Goal: Book appointment/travel/reservation

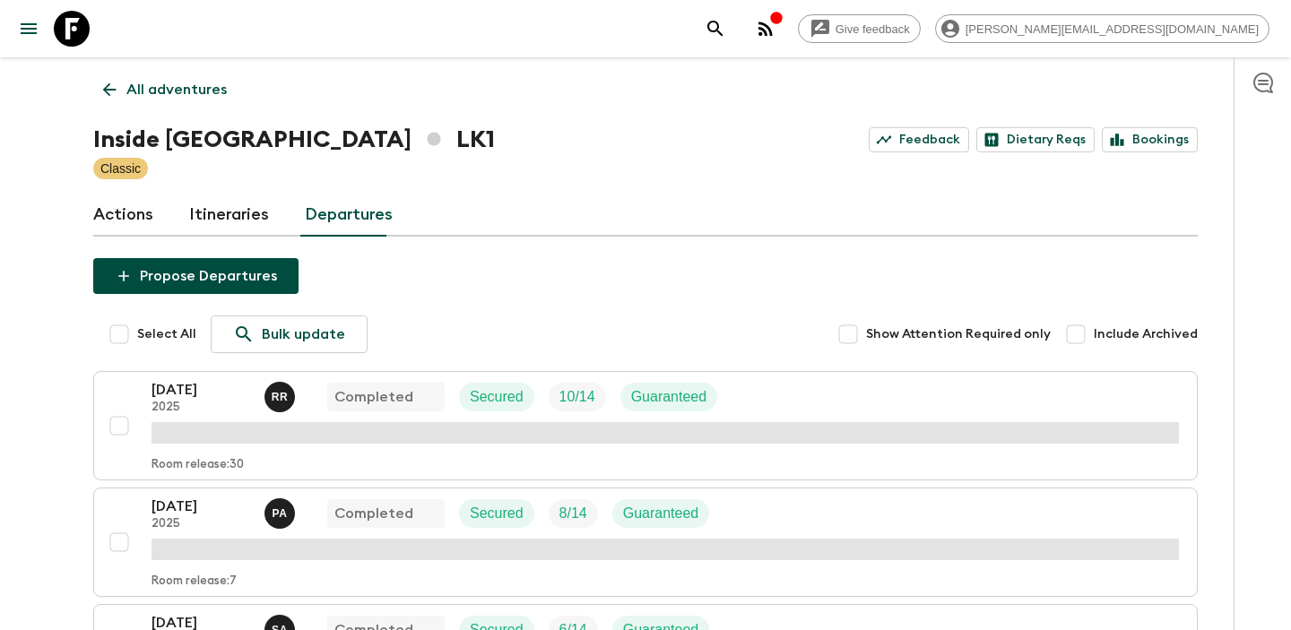
click at [107, 89] on icon at bounding box center [109, 89] width 13 height 13
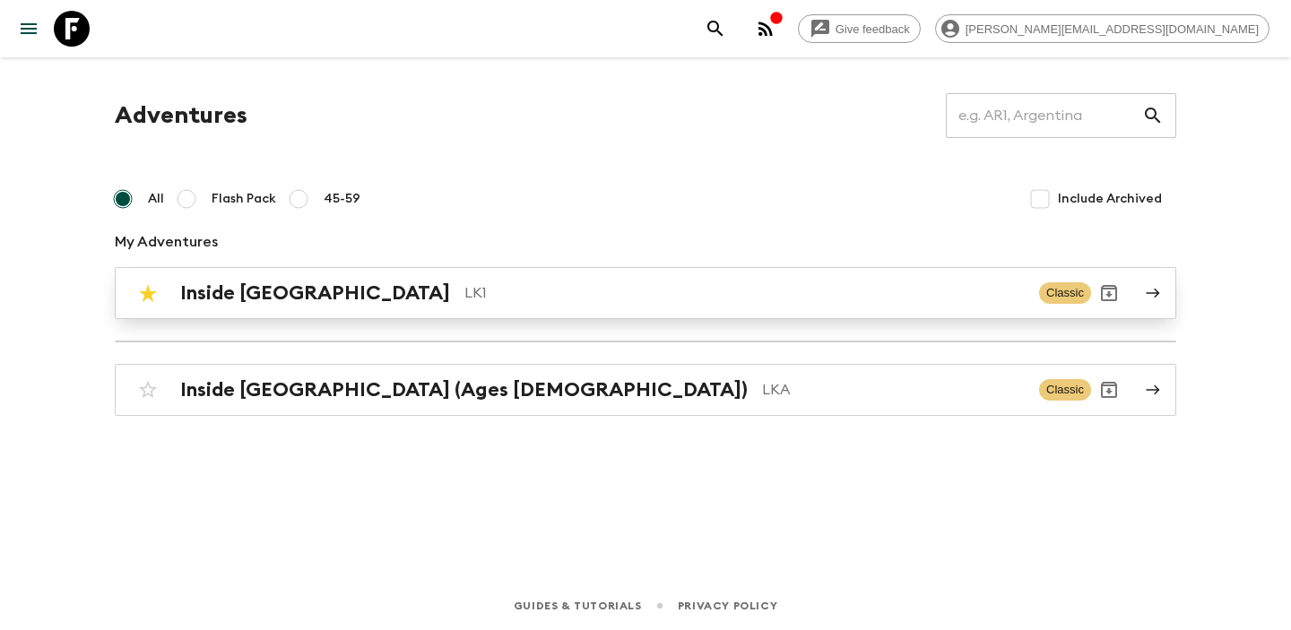
click at [304, 301] on h2 "Inside [GEOGRAPHIC_DATA]" at bounding box center [315, 293] width 270 height 23
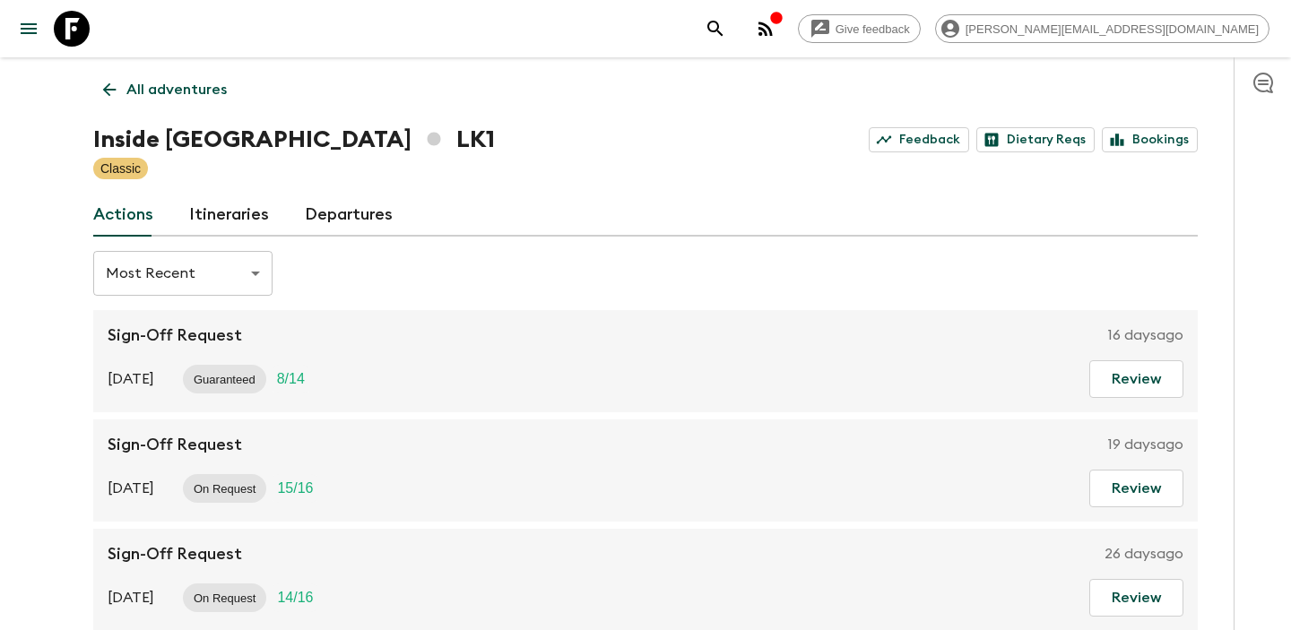
click at [349, 122] on div "Inside Sri Lanka LK1 Feedback Dietary Reqs Bookings" at bounding box center [645, 140] width 1105 height 36
click at [352, 181] on div "All adventures Inside Sri Lanka LK1 Feedback Dietary Reqs Bookings Classic Acti…" at bounding box center [646, 344] width 1148 height 574
click at [352, 213] on link "Departures" at bounding box center [349, 215] width 88 height 43
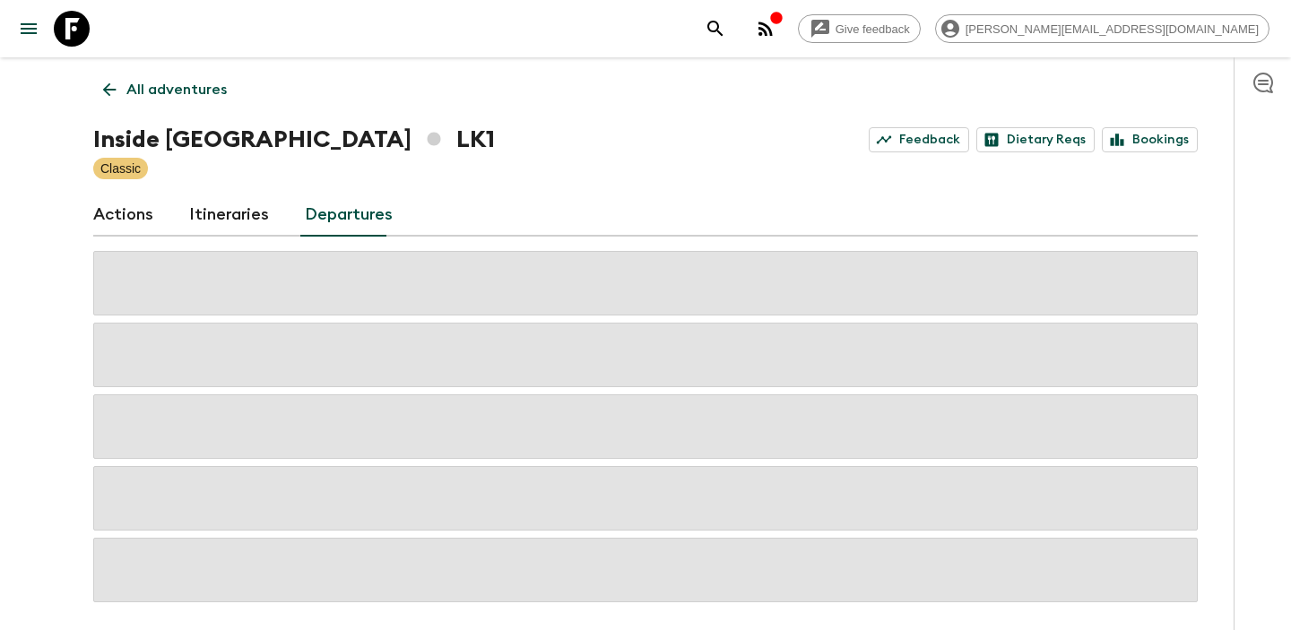
click at [452, 165] on div "Classic" at bounding box center [645, 169] width 1105 height 22
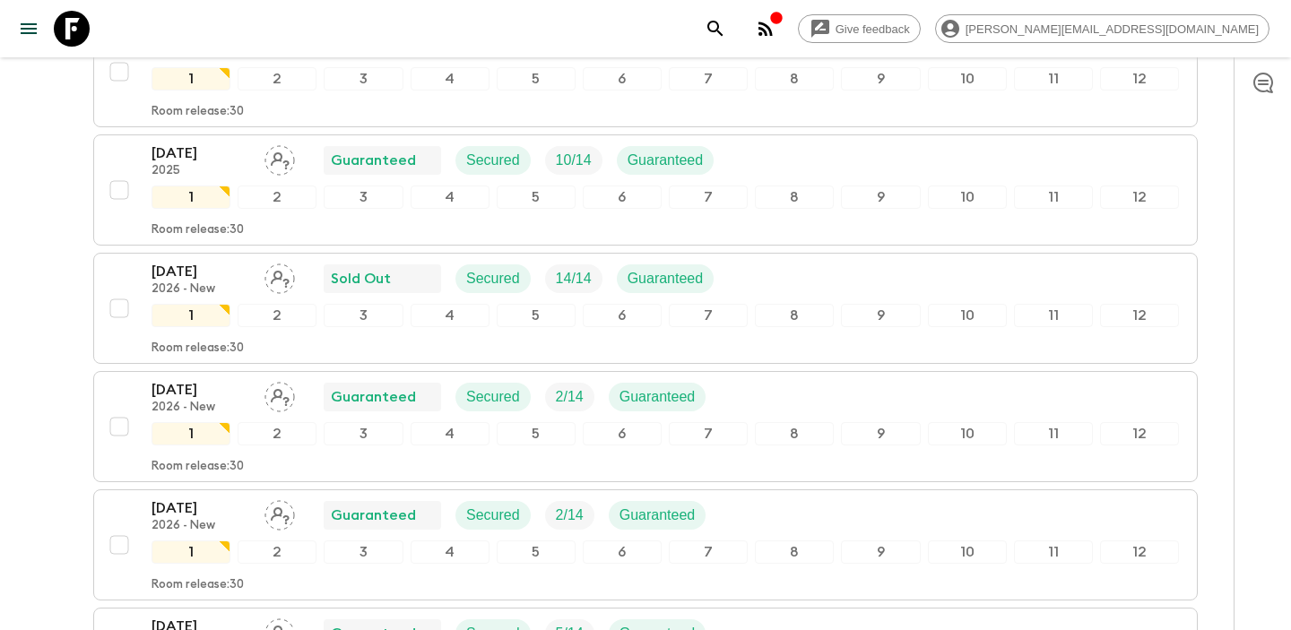
scroll to position [3060, 0]
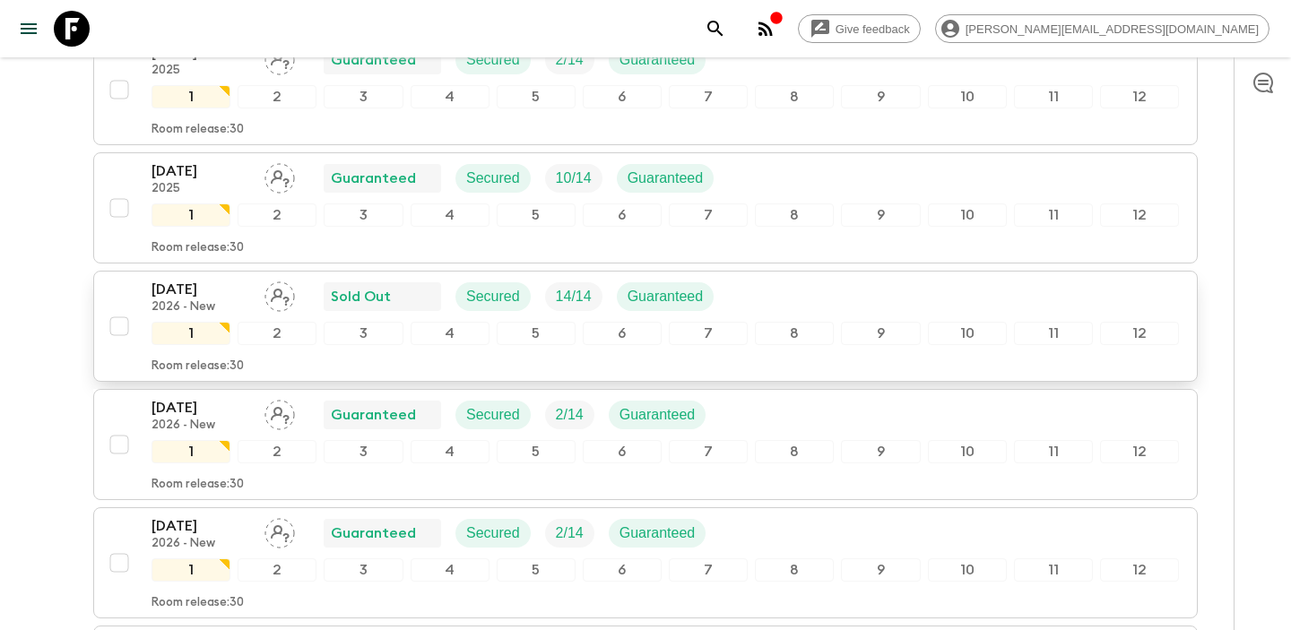
click at [204, 288] on p "03 Jan 2026" at bounding box center [201, 290] width 99 height 22
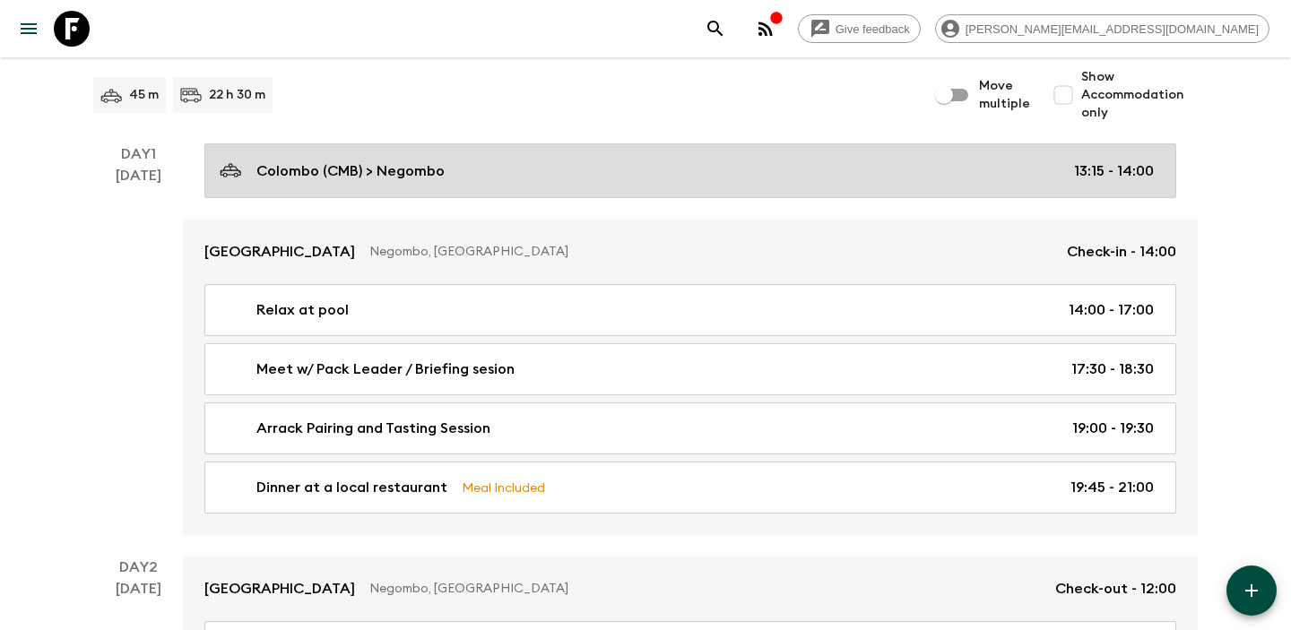
scroll to position [154, 0]
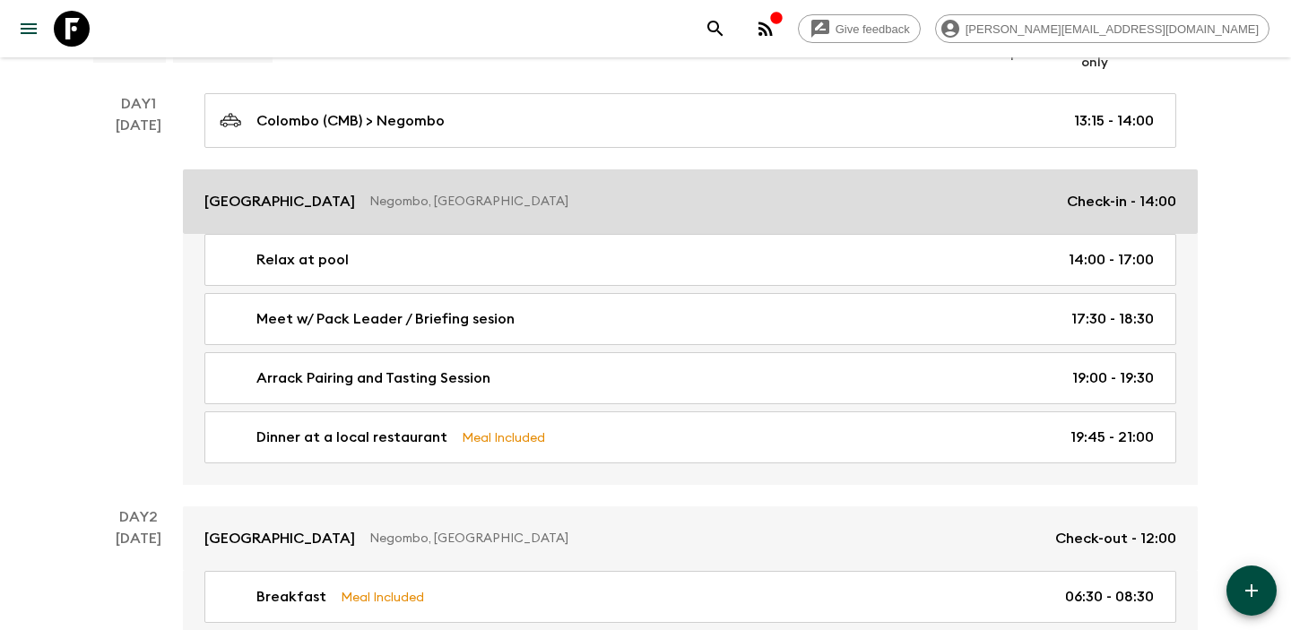
click at [623, 230] on link "Jetwing Lagoon Negombo, Sri Lanka Check-in - 14:00" at bounding box center [690, 201] width 1015 height 65
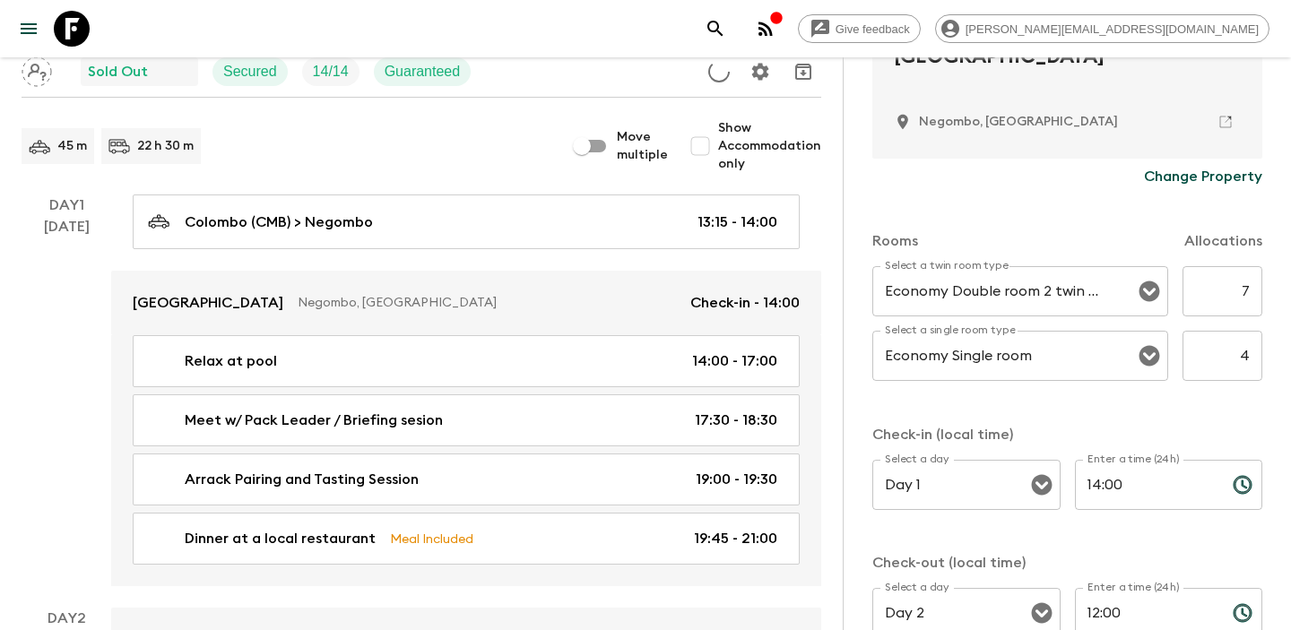
scroll to position [256, 0]
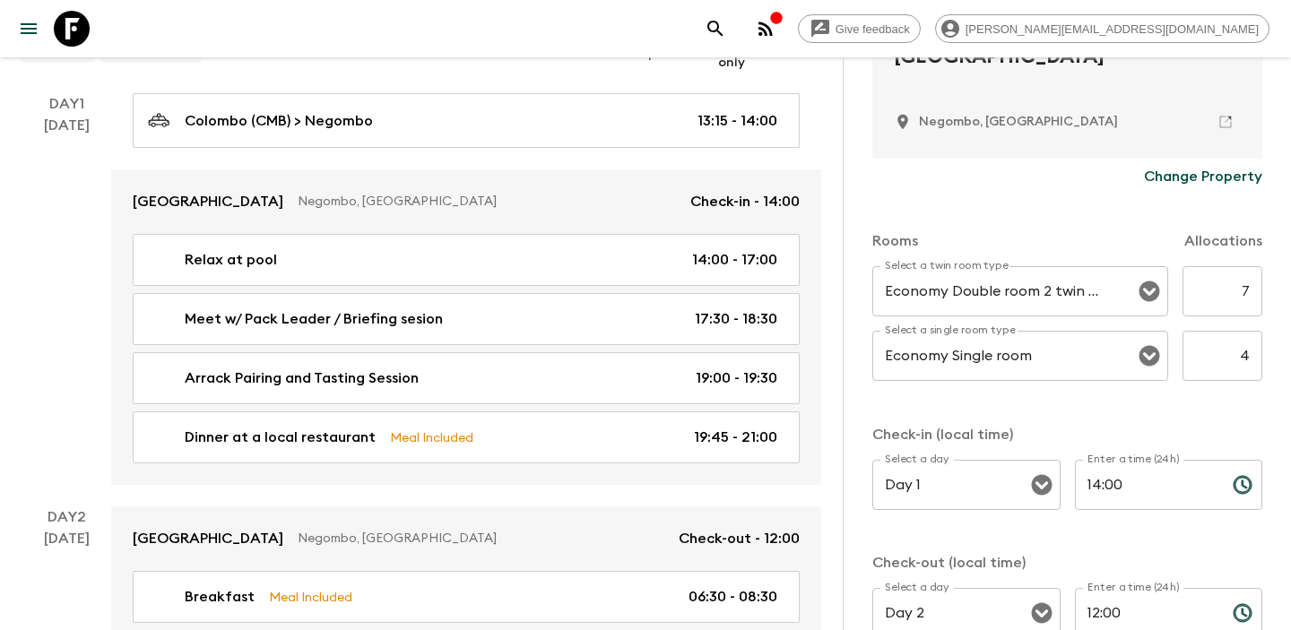
click at [1244, 408] on div "Rooms Allocations Select a twin room type Economy Double room 2 twin beds Selec…" at bounding box center [1068, 427] width 390 height 465
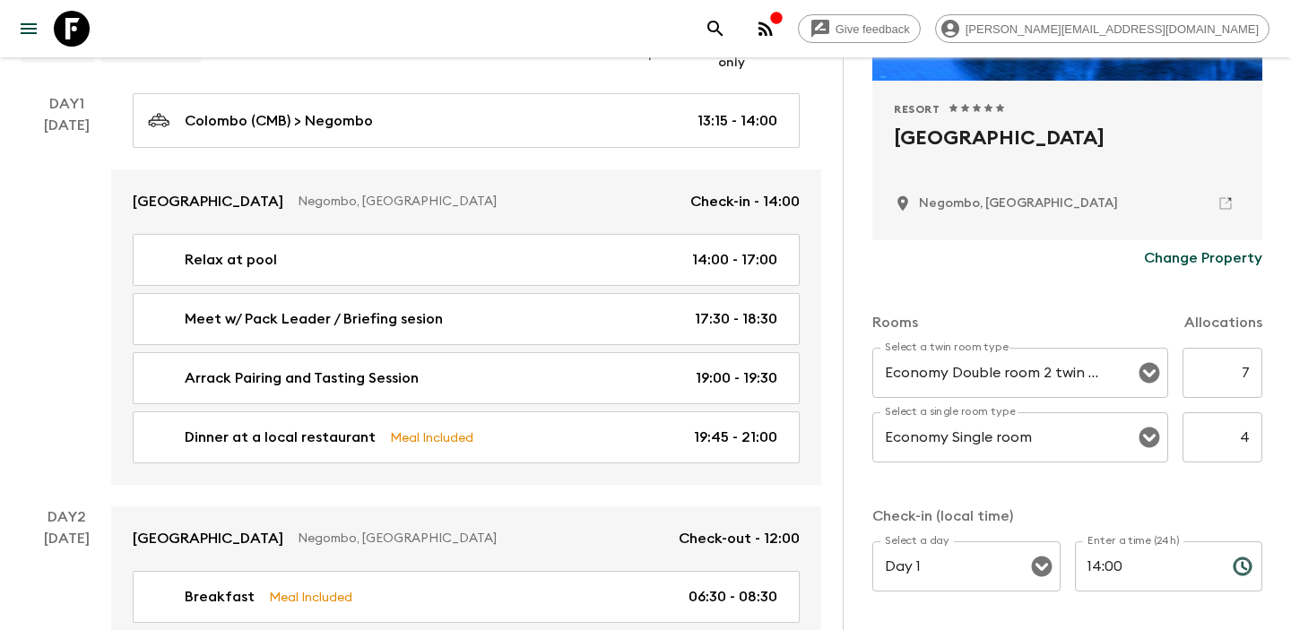
scroll to position [404, 0]
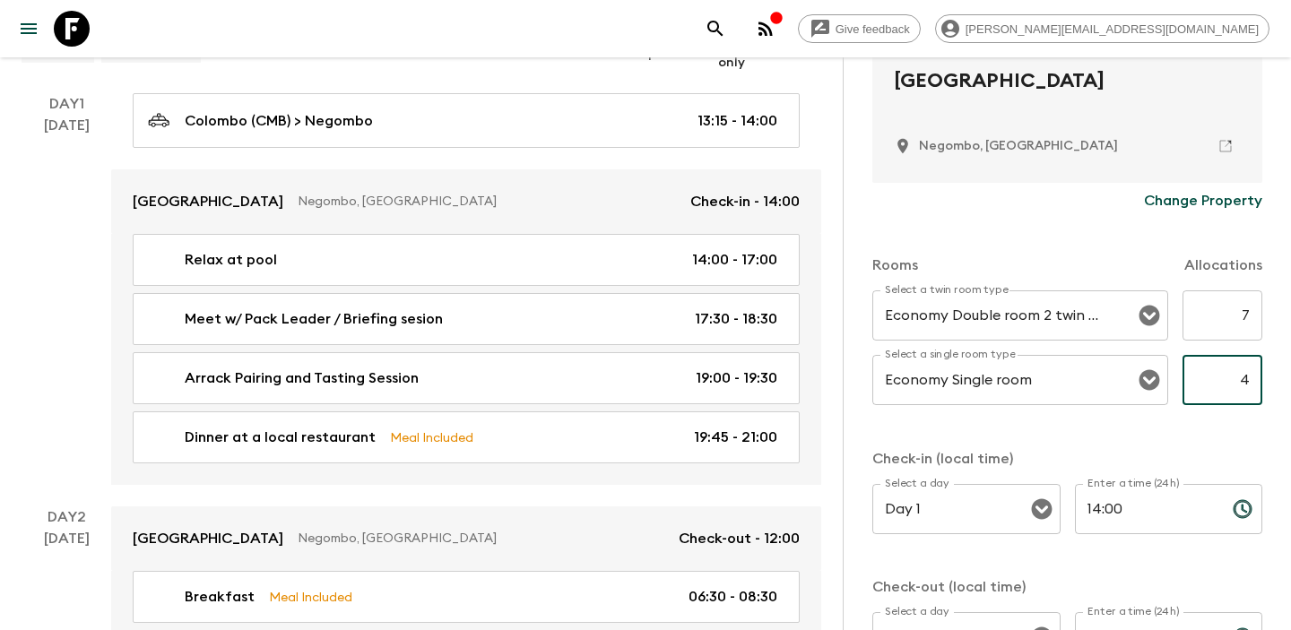
click at [1232, 385] on input "4" at bounding box center [1223, 380] width 80 height 50
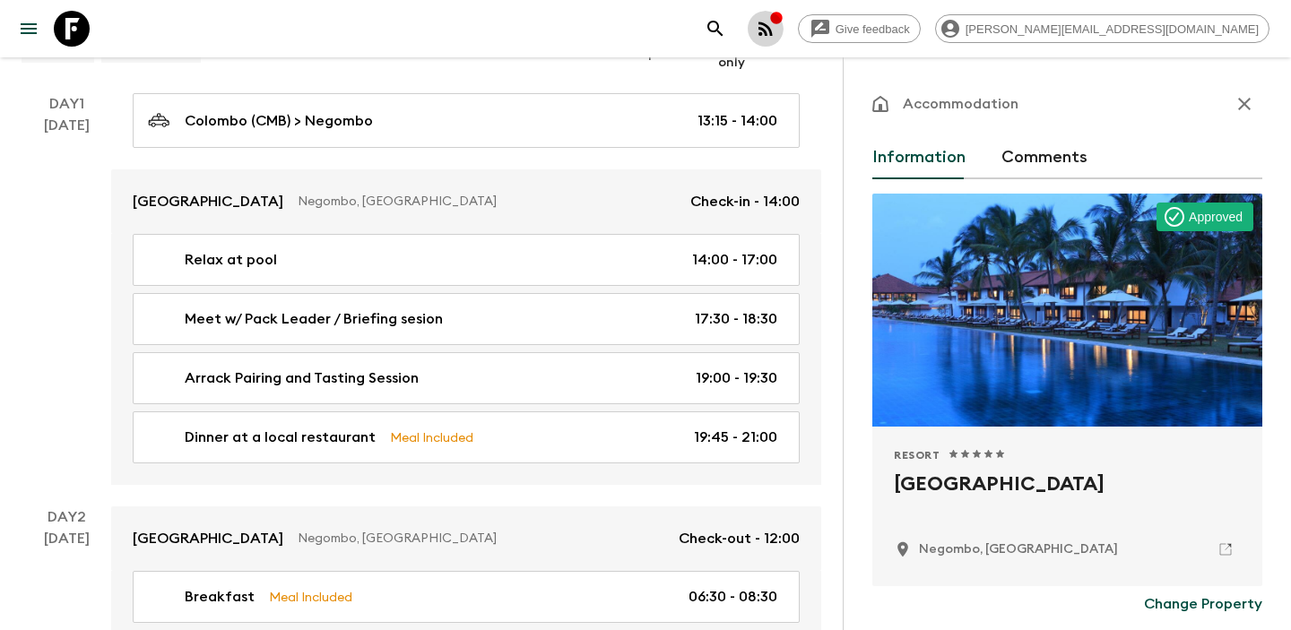
click at [773, 24] on icon "button" at bounding box center [766, 29] width 14 height 14
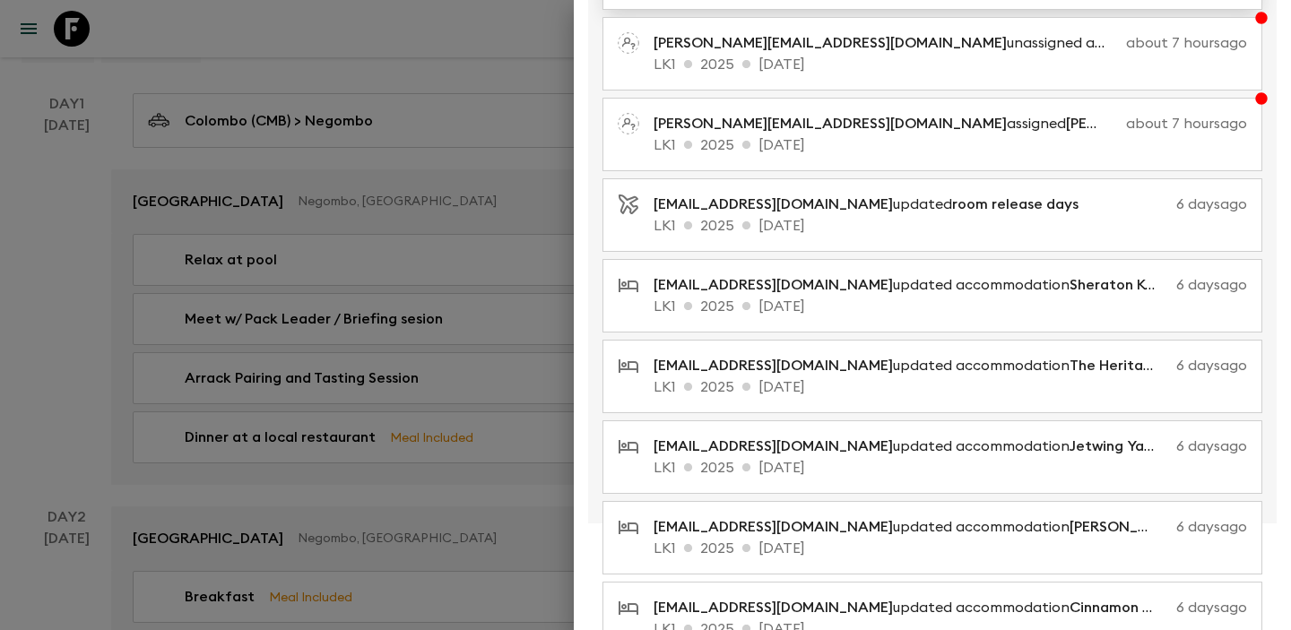
scroll to position [338, 0]
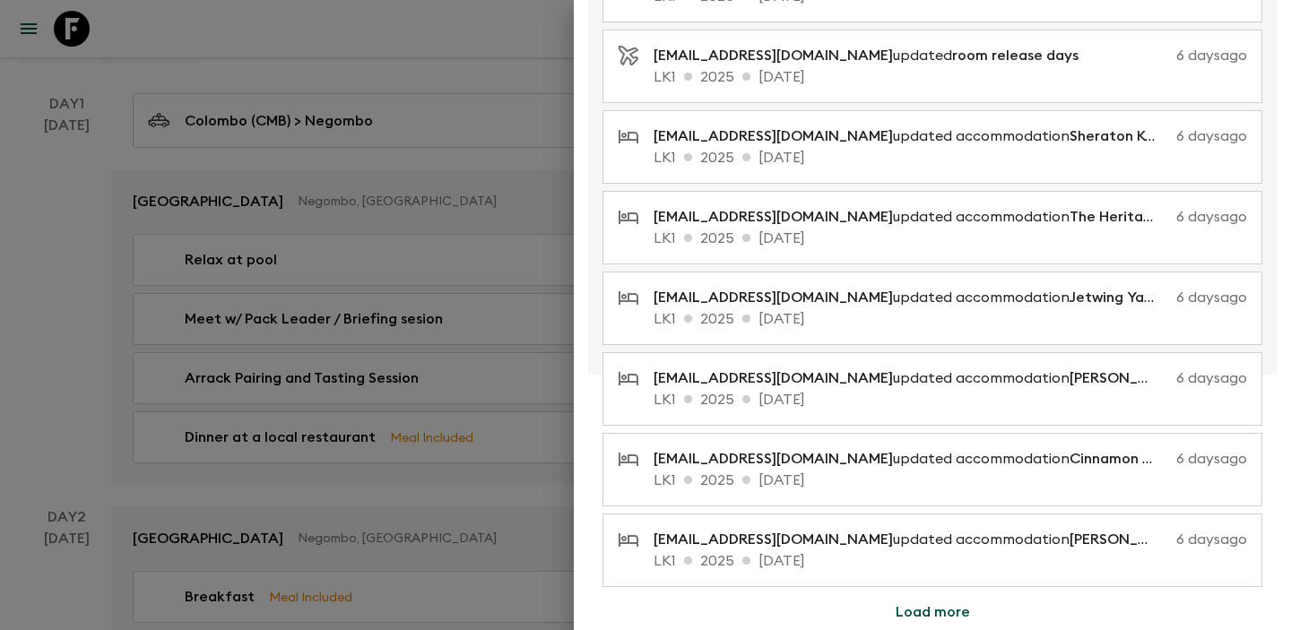
click at [952, 614] on button "Load more" at bounding box center [932, 613] width 117 height 36
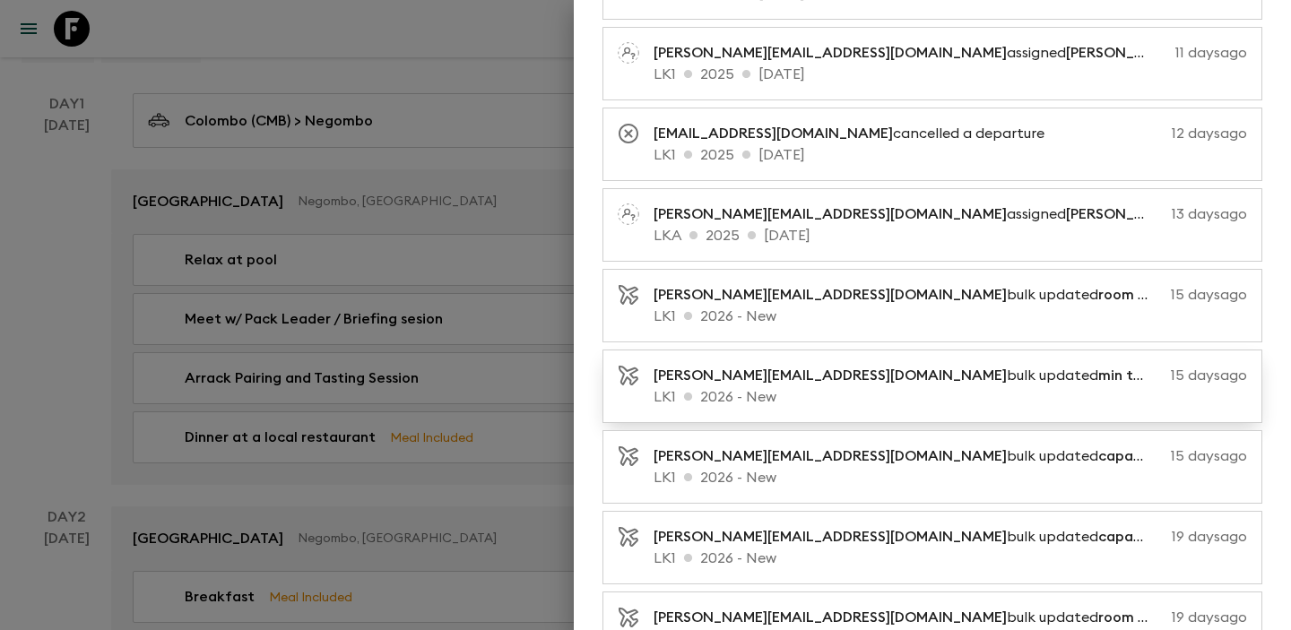
scroll to position [1145, 0]
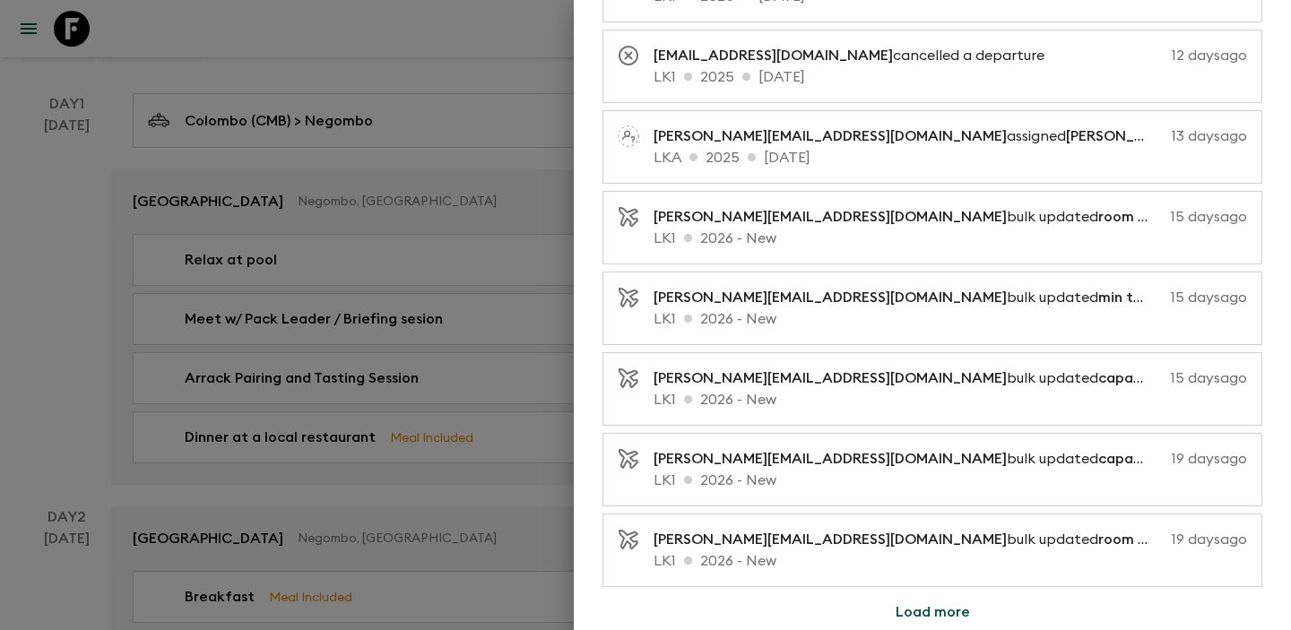
click at [934, 604] on button "Load more" at bounding box center [932, 613] width 117 height 36
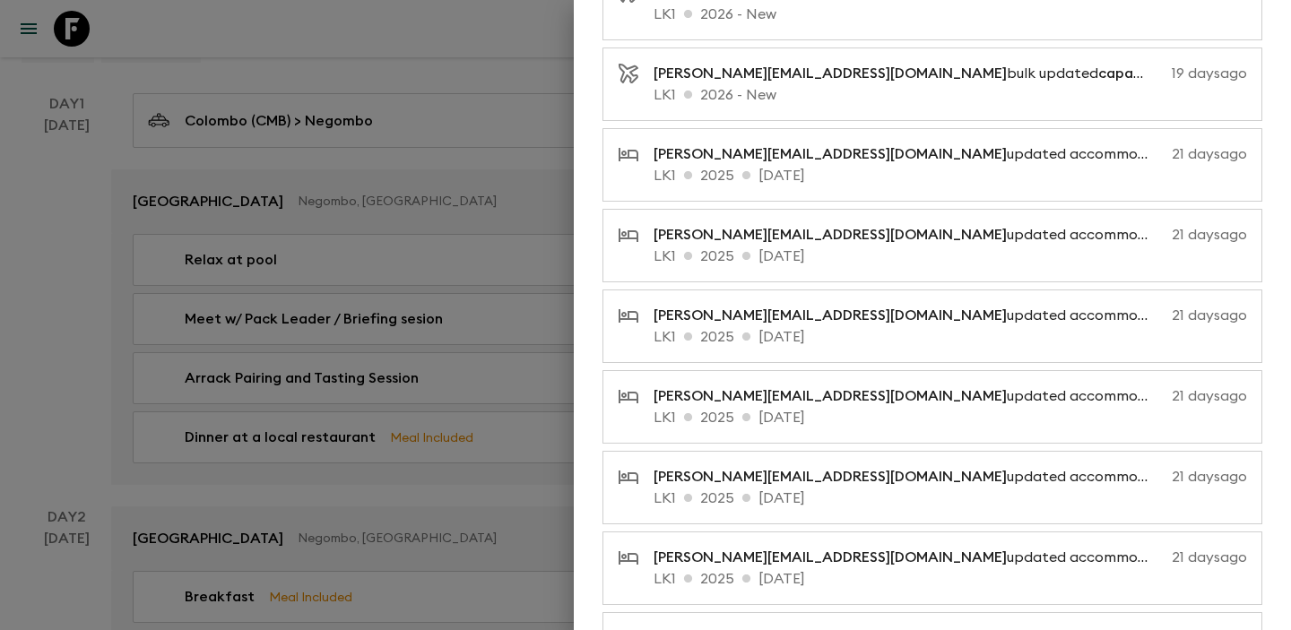
scroll to position [1952, 0]
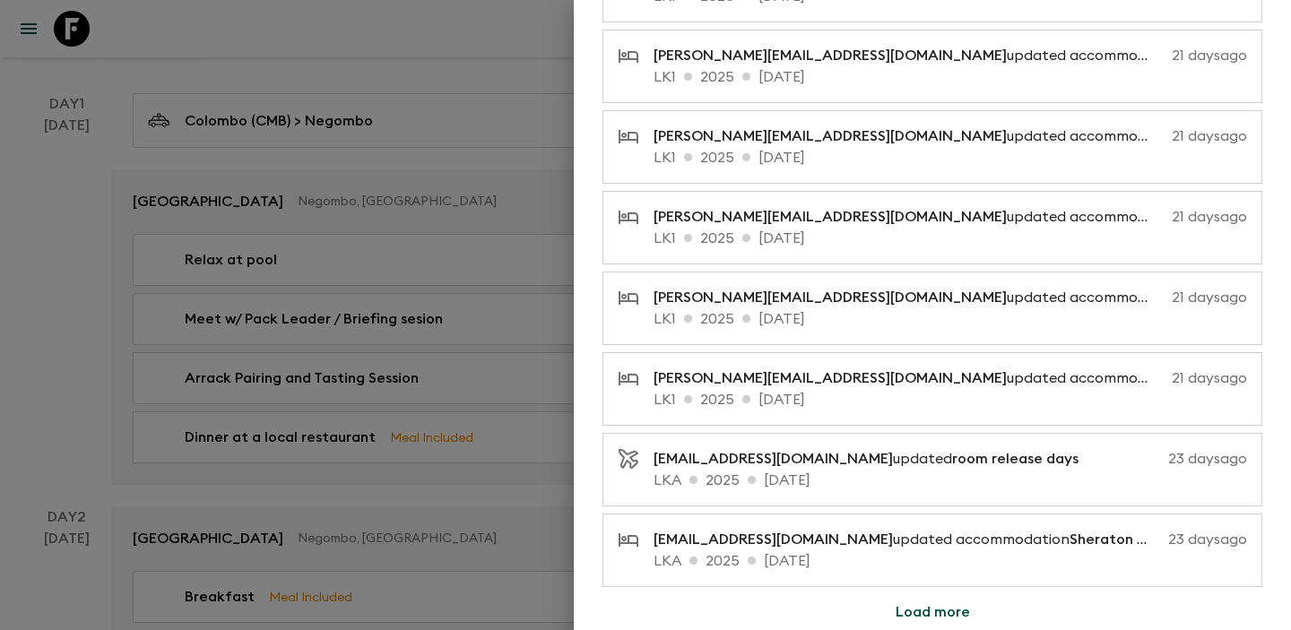
click at [955, 610] on button "Load more" at bounding box center [932, 613] width 117 height 36
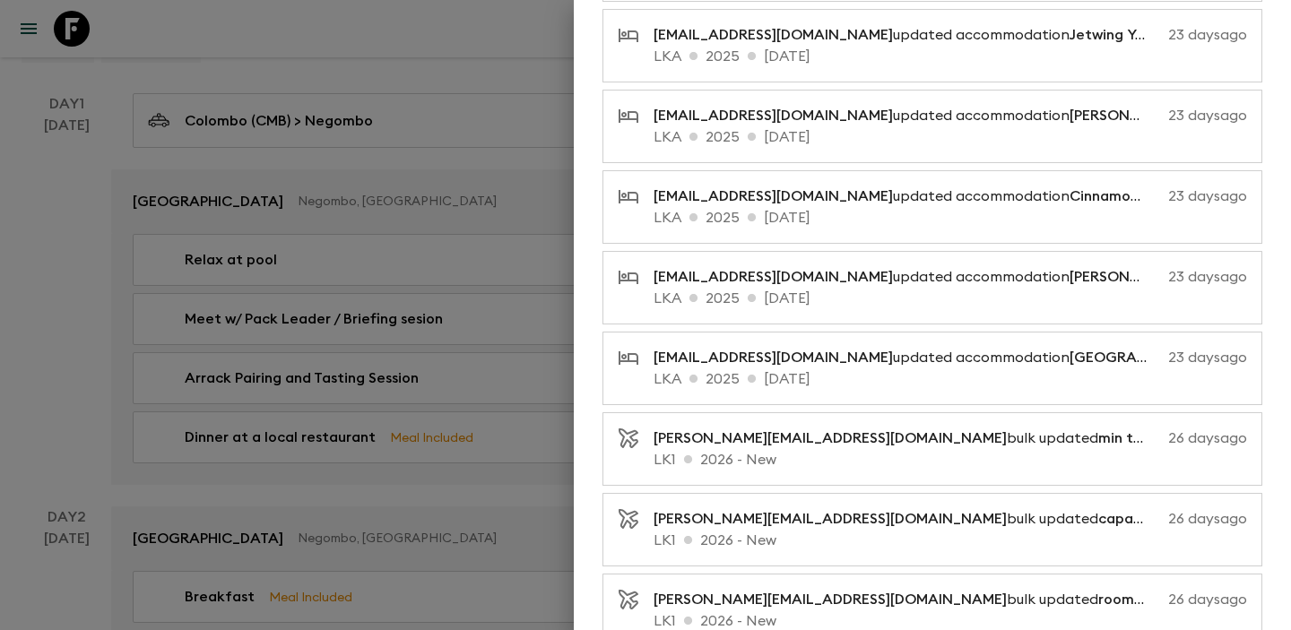
scroll to position [2759, 0]
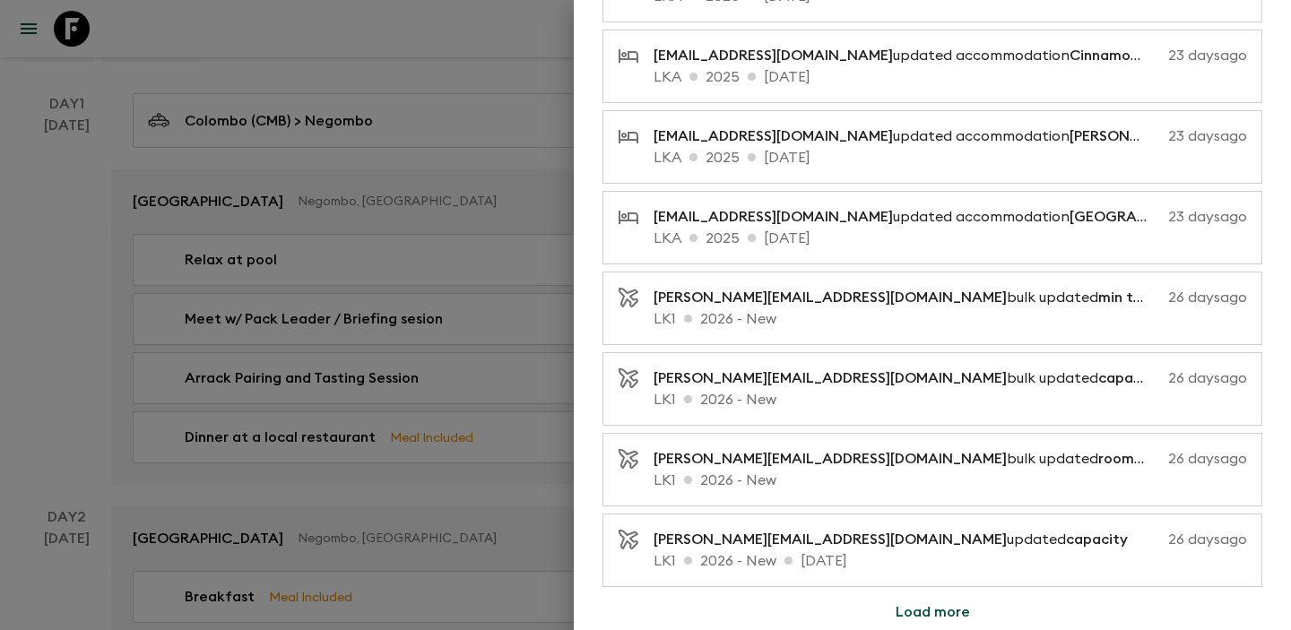
click at [921, 614] on button "Load more" at bounding box center [932, 613] width 117 height 36
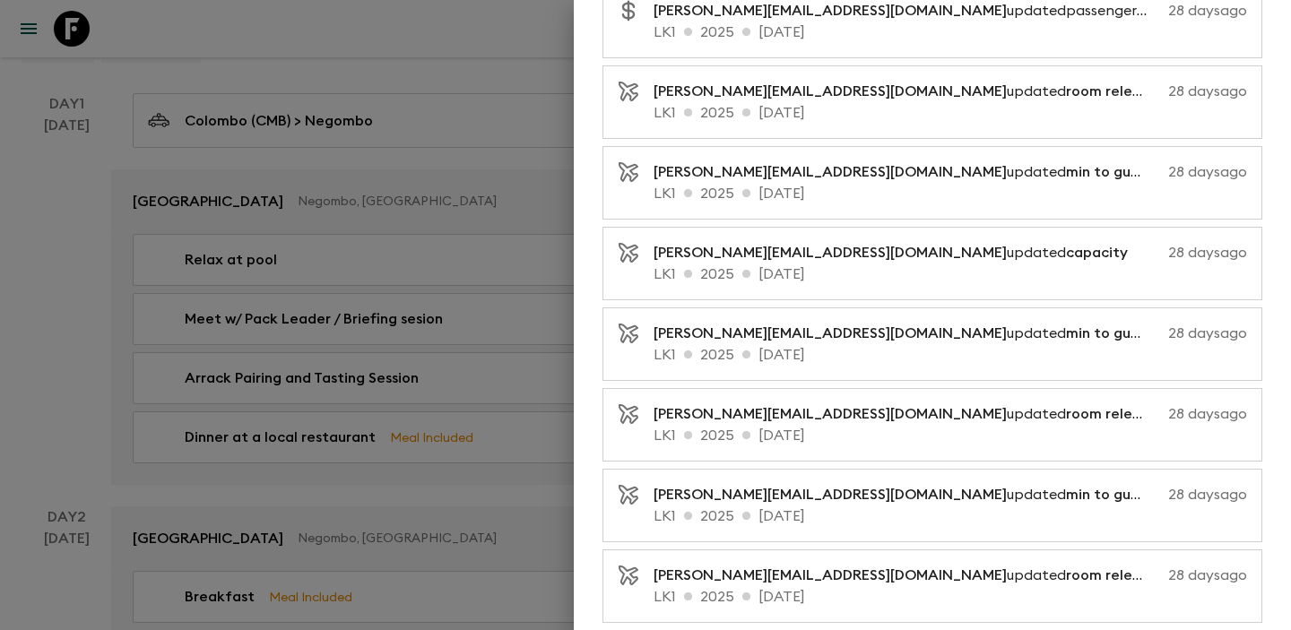
scroll to position [3566, 0]
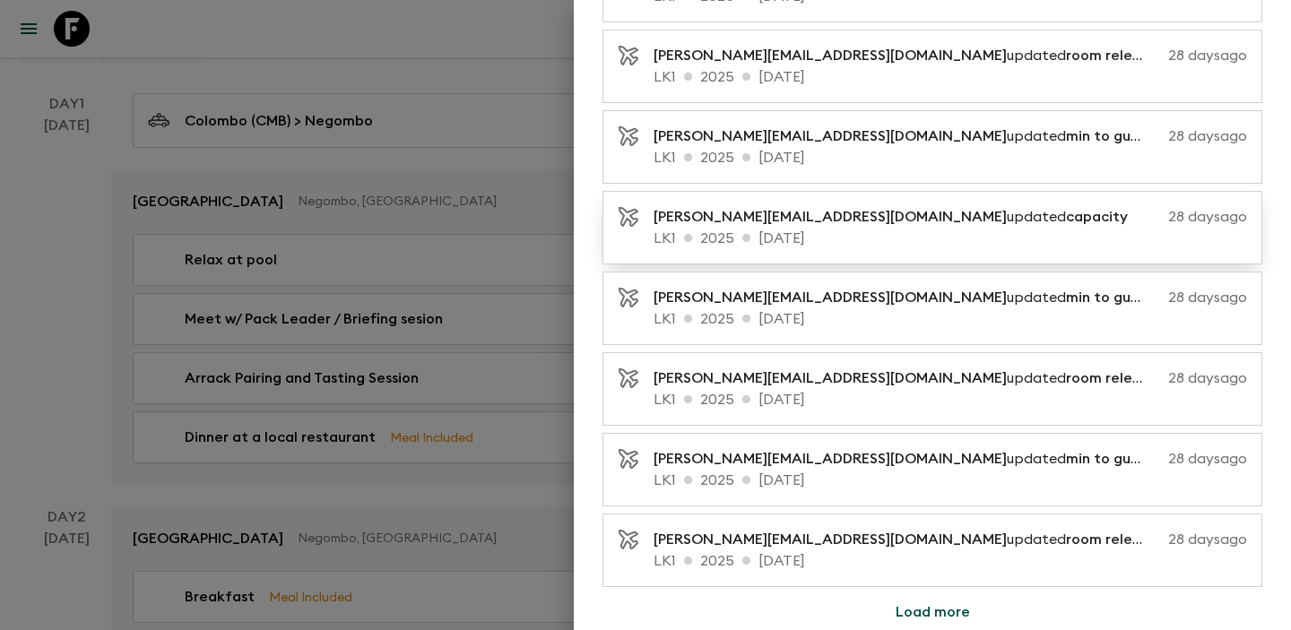
click at [891, 228] on p "LK1 2025 15 Oct 2025" at bounding box center [951, 239] width 594 height 22
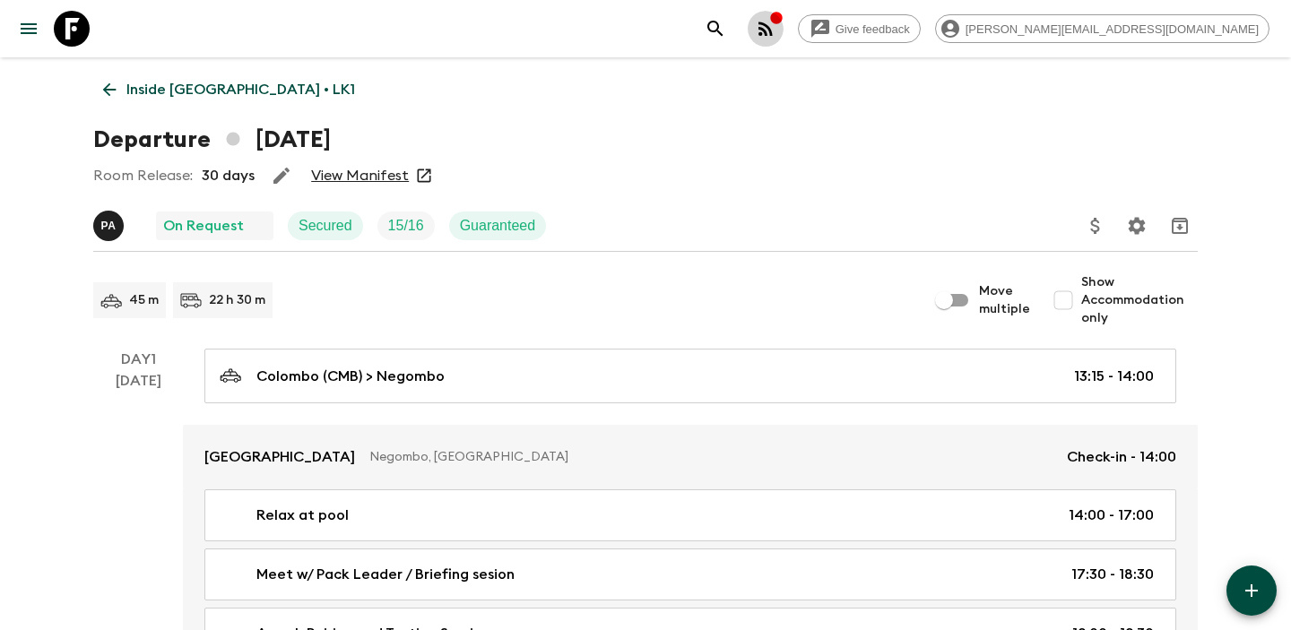
click at [782, 15] on icon "button" at bounding box center [776, 18] width 12 height 12
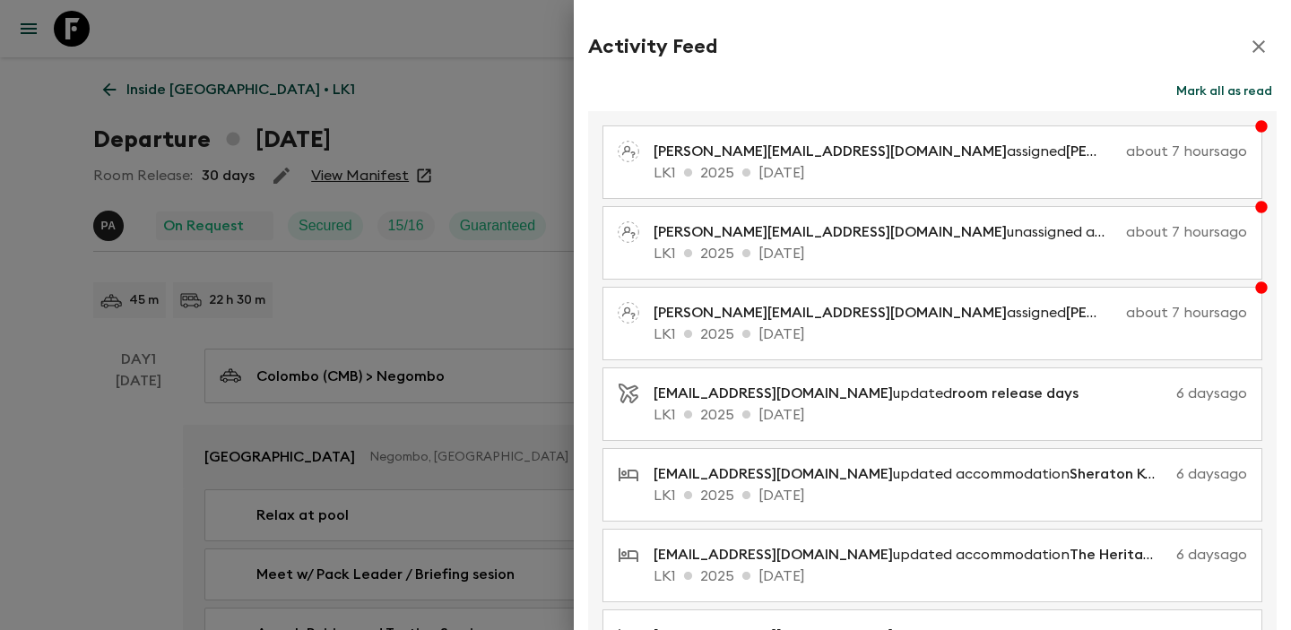
click at [686, 56] on h2 "Activity Feed" at bounding box center [652, 46] width 129 height 23
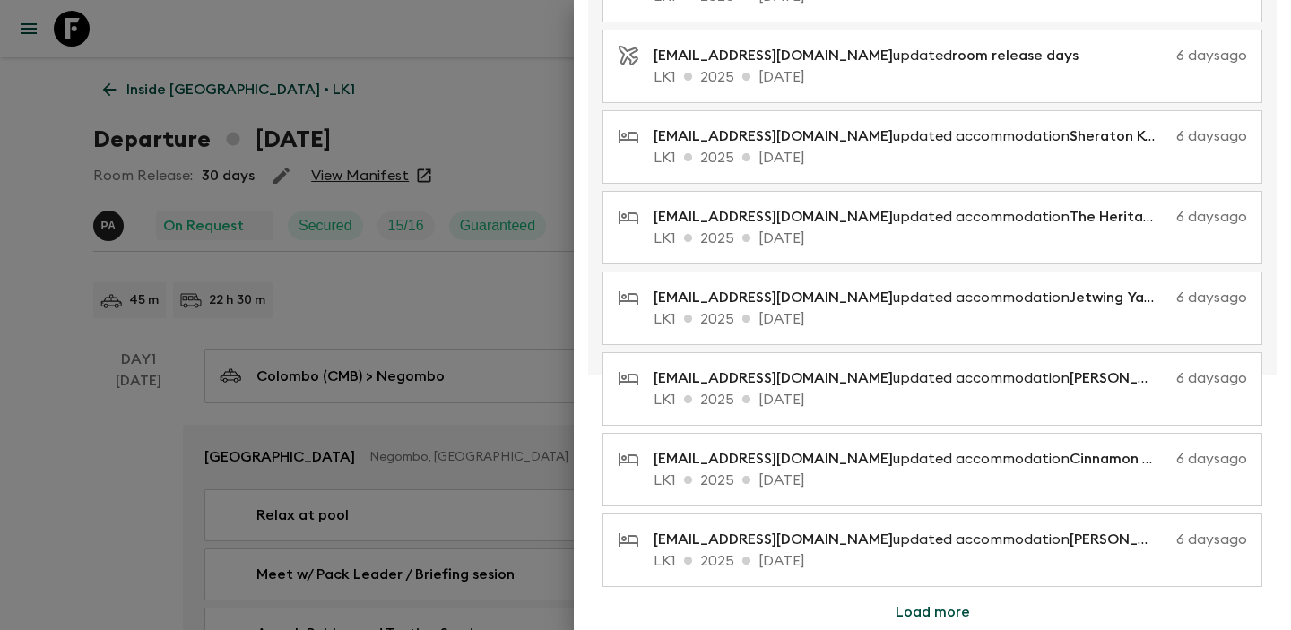
click at [956, 602] on button "Load more" at bounding box center [932, 613] width 117 height 36
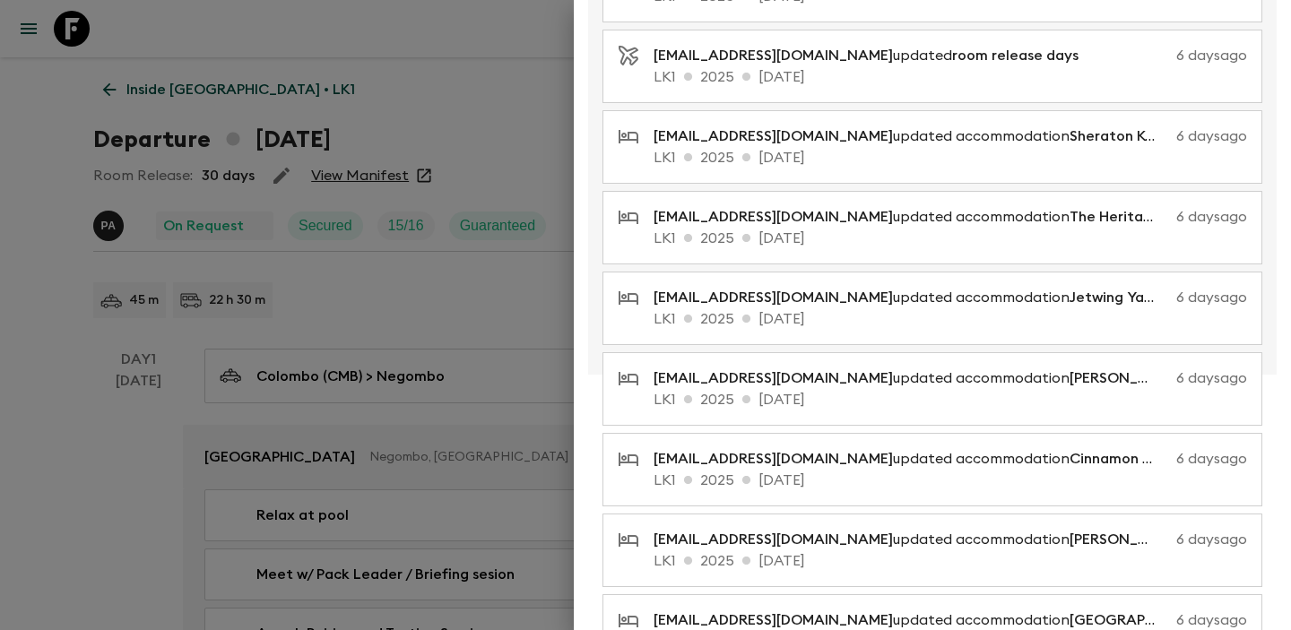
scroll to position [1145, 0]
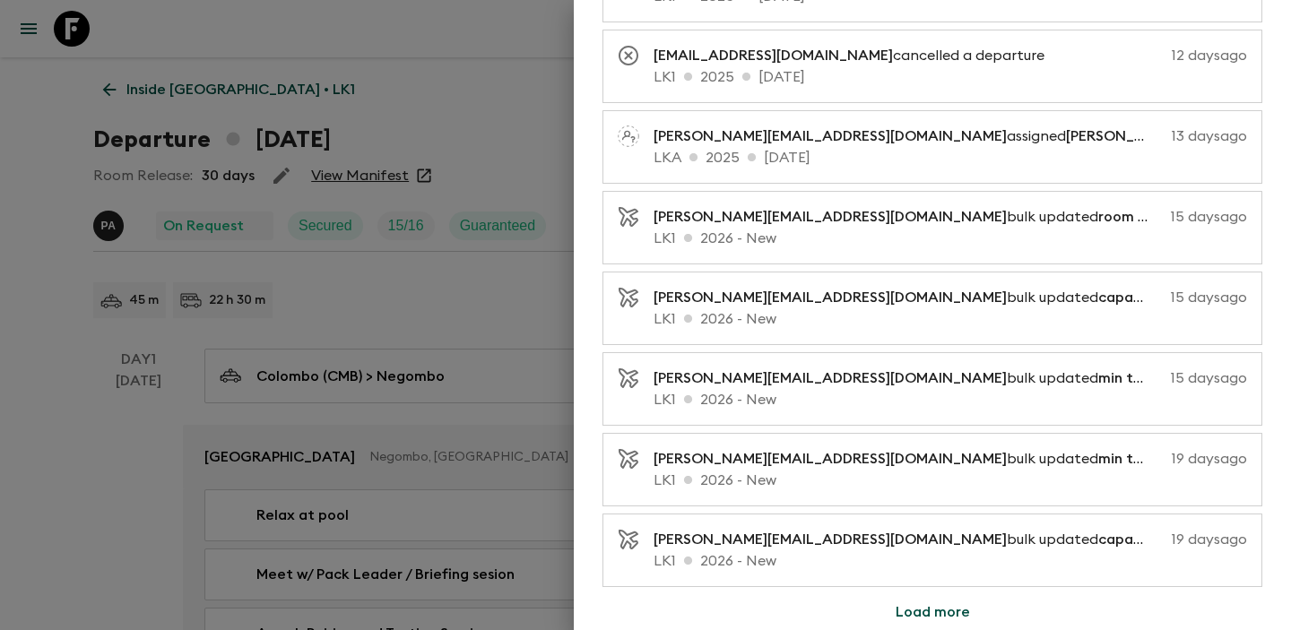
click at [951, 608] on button "Load more" at bounding box center [932, 613] width 117 height 36
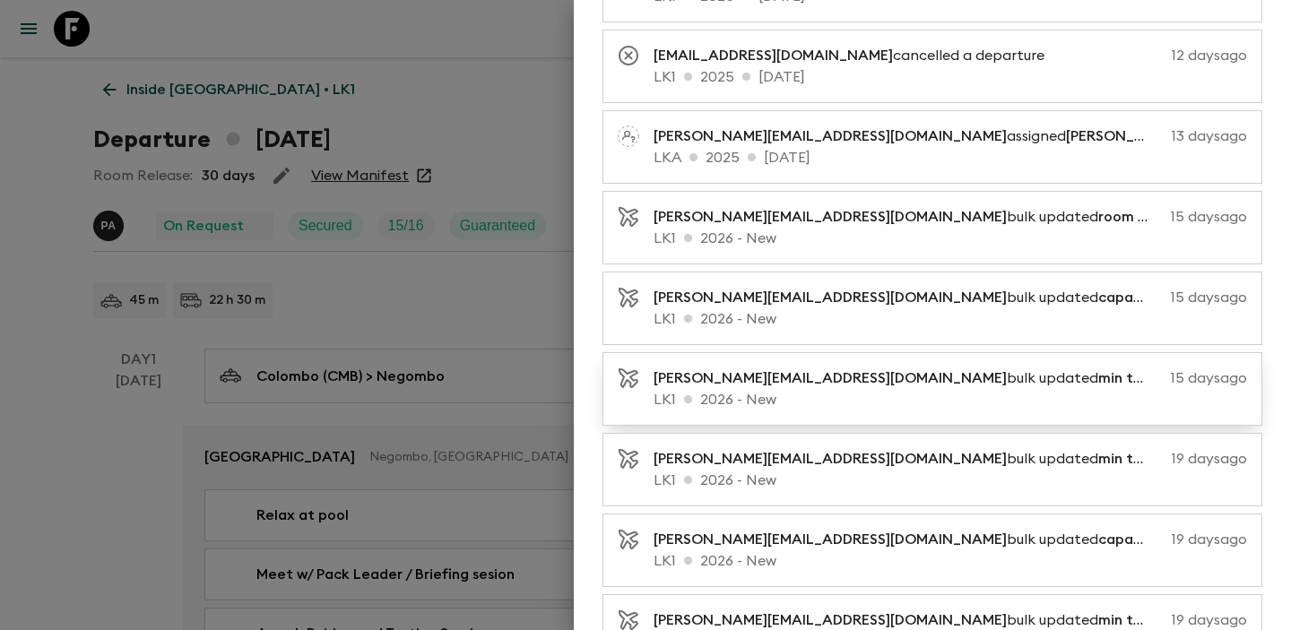
scroll to position [1952, 0]
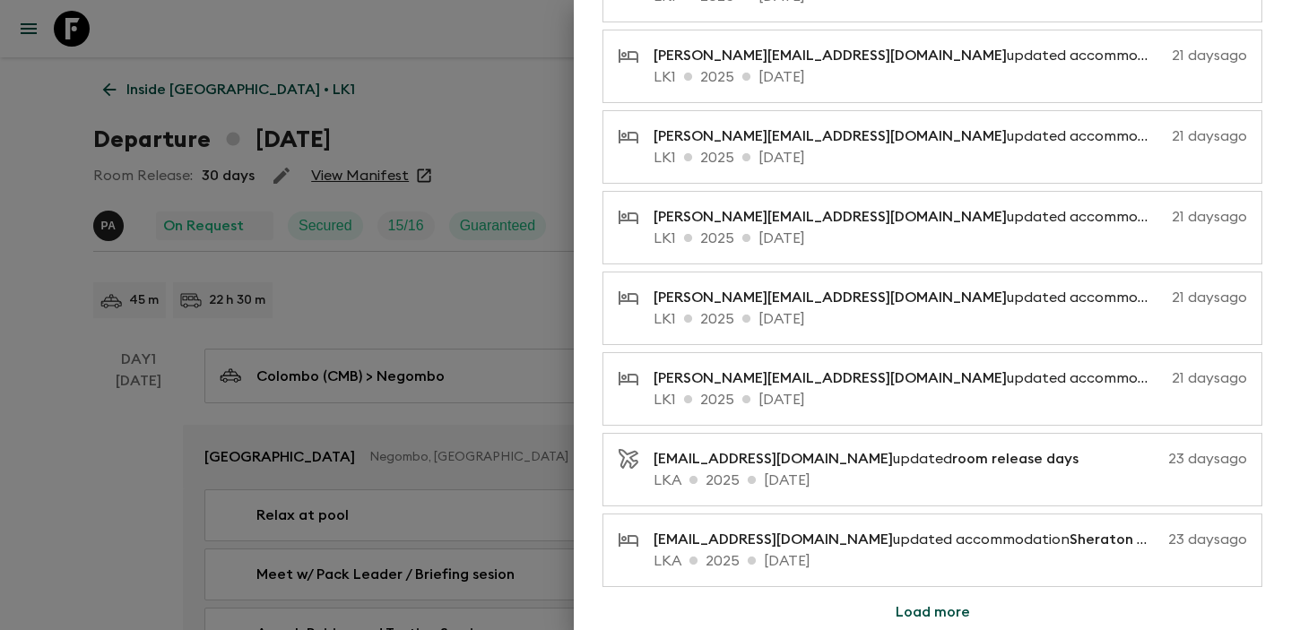
click at [970, 608] on button "Load more" at bounding box center [932, 613] width 117 height 36
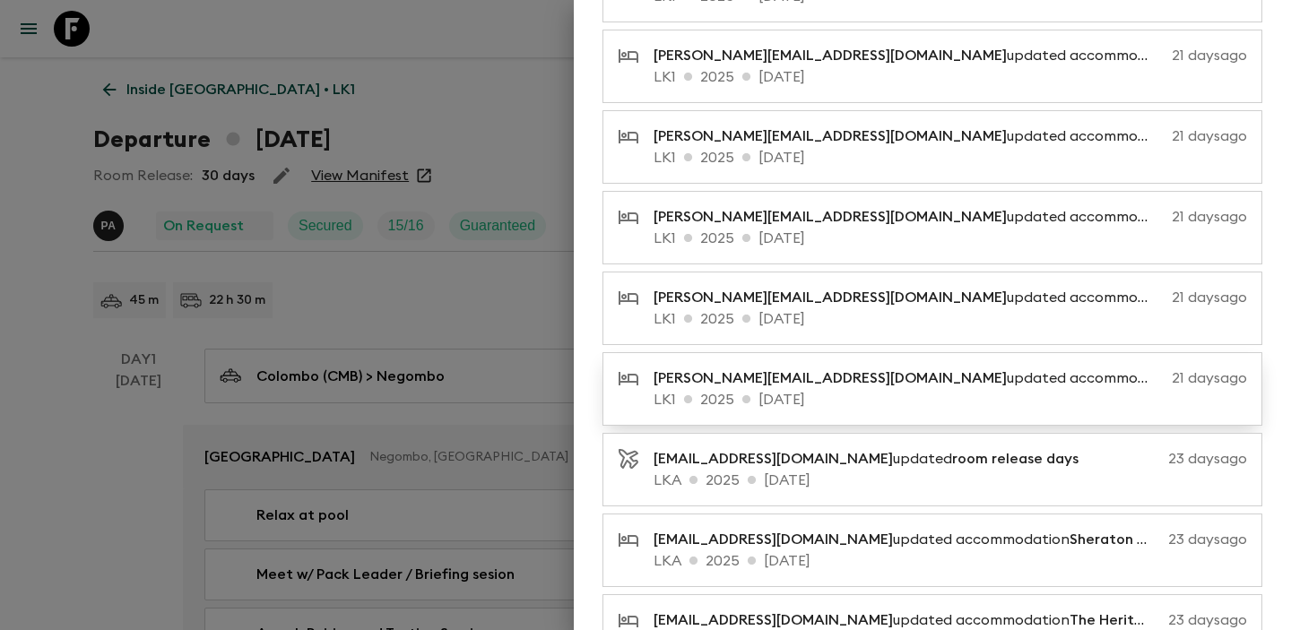
scroll to position [2759, 0]
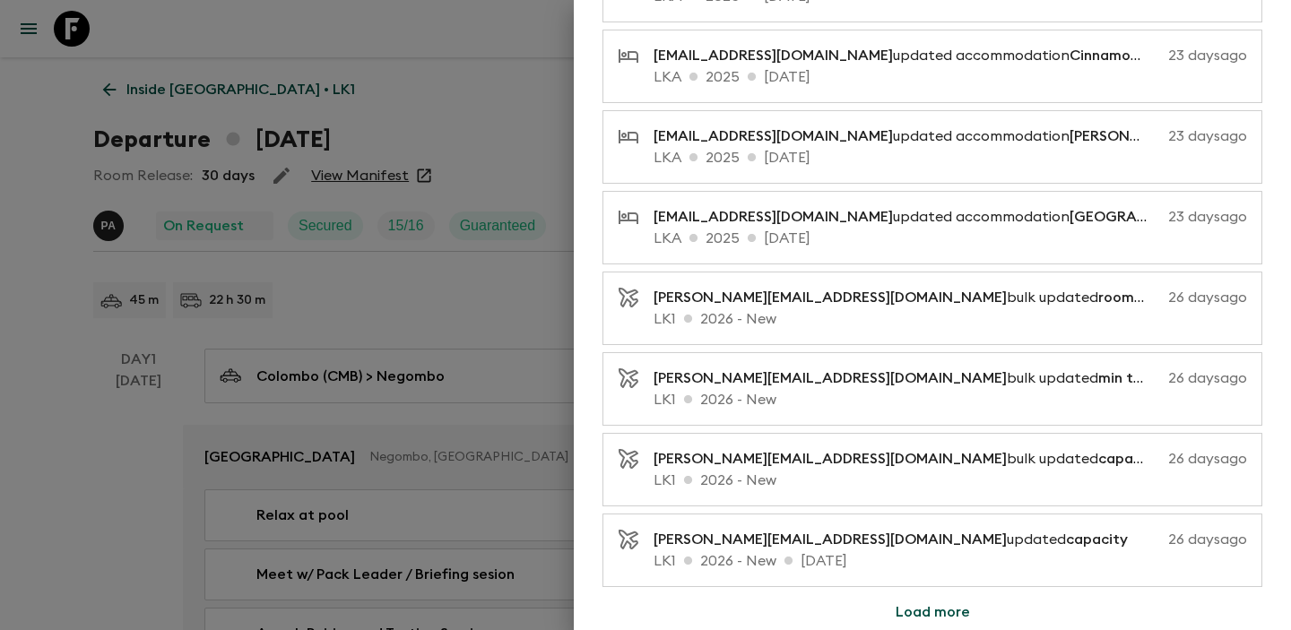
click at [972, 617] on button "Load more" at bounding box center [932, 613] width 117 height 36
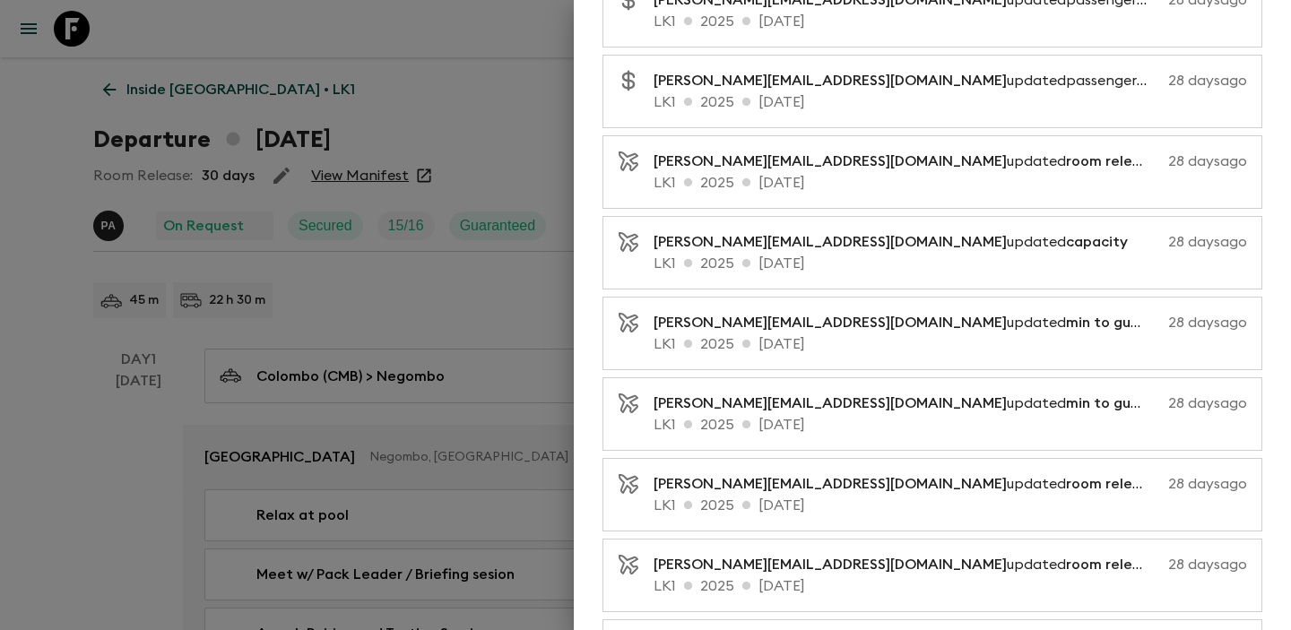
scroll to position [3566, 0]
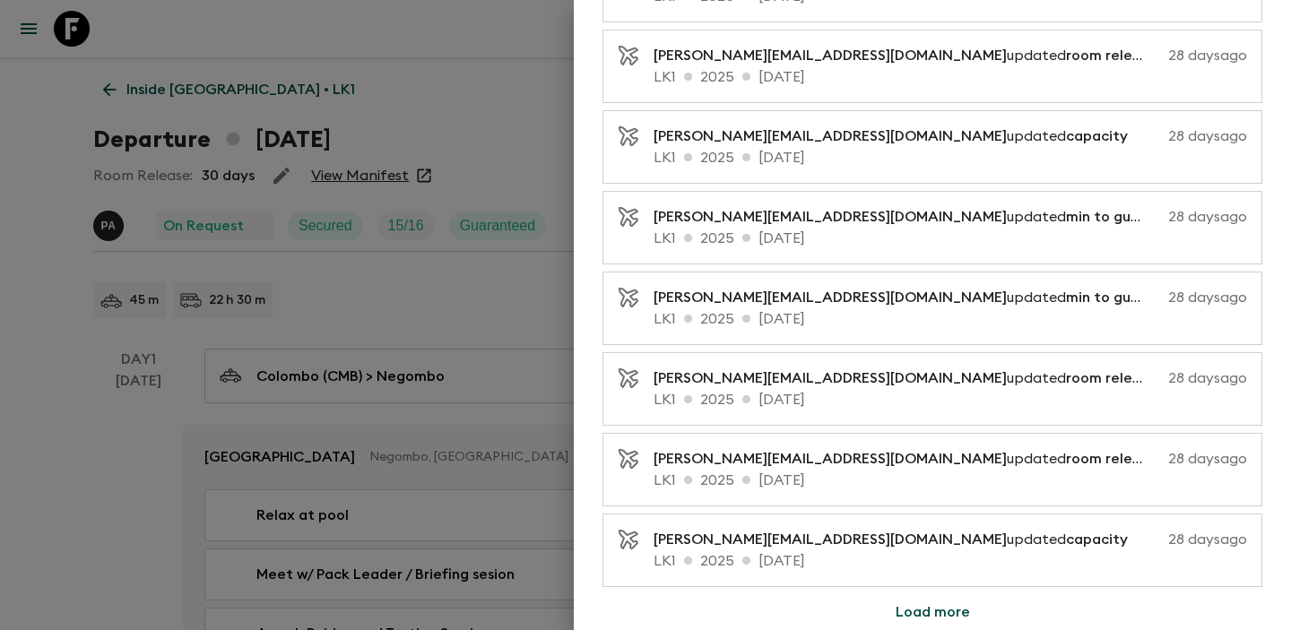
click at [930, 604] on button "Load more" at bounding box center [932, 613] width 117 height 36
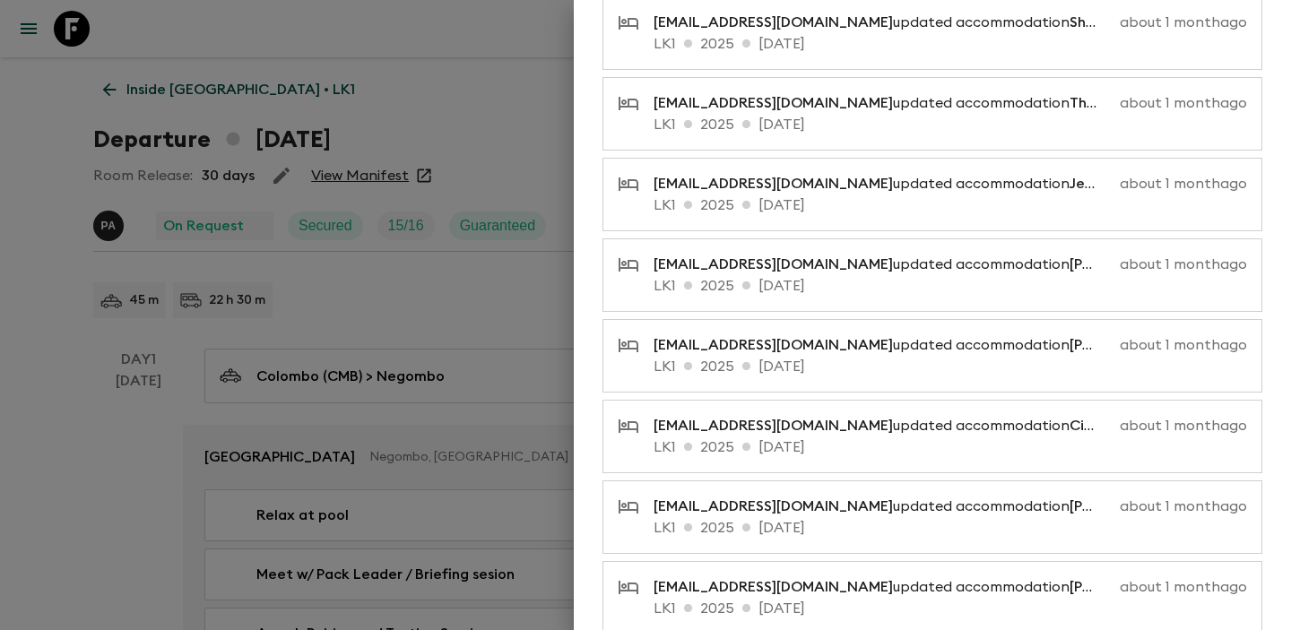
scroll to position [4374, 0]
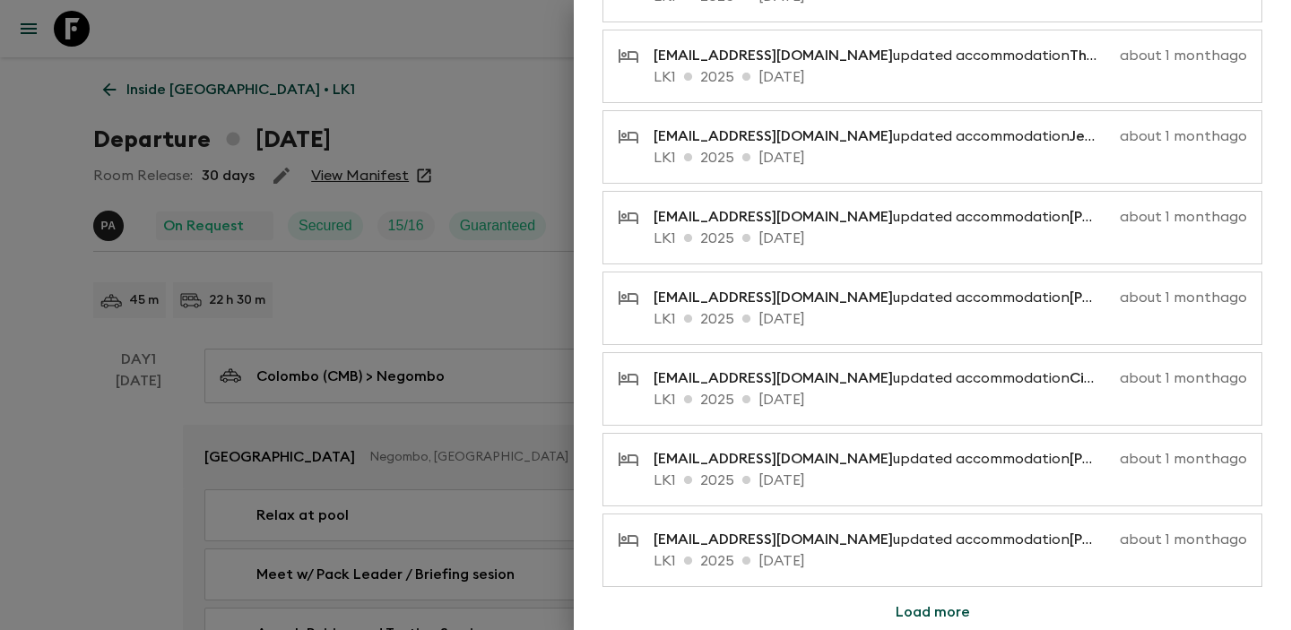
click at [949, 617] on button "Load more" at bounding box center [932, 613] width 117 height 36
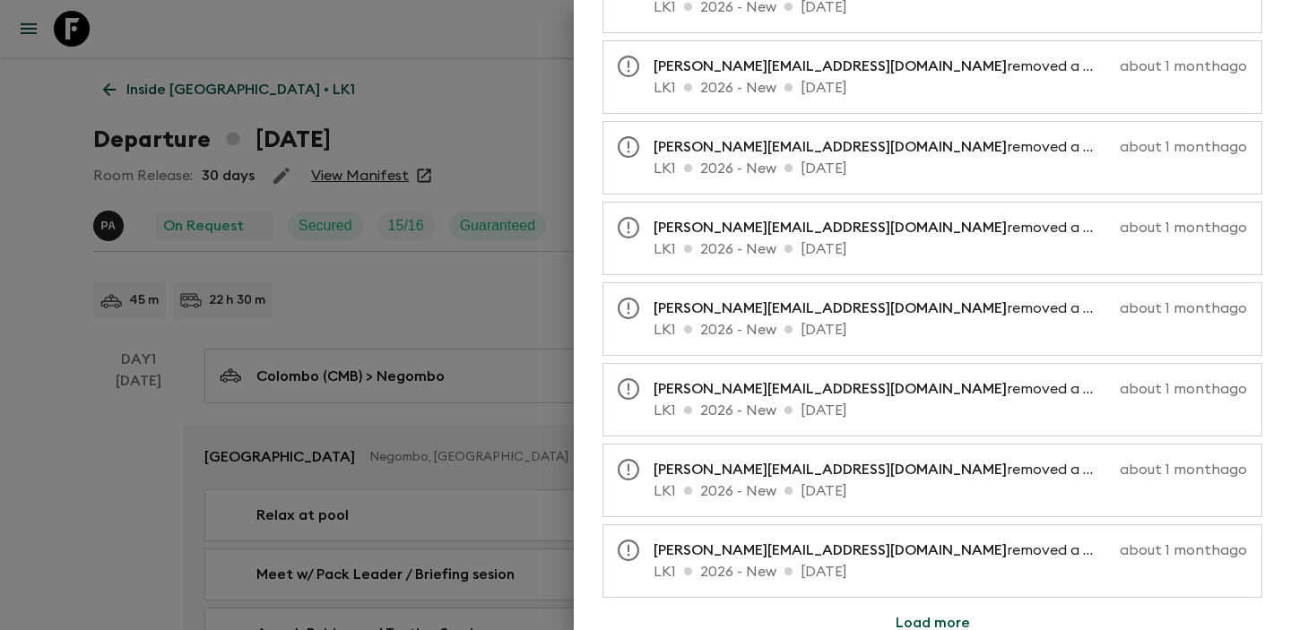
scroll to position [5181, 0]
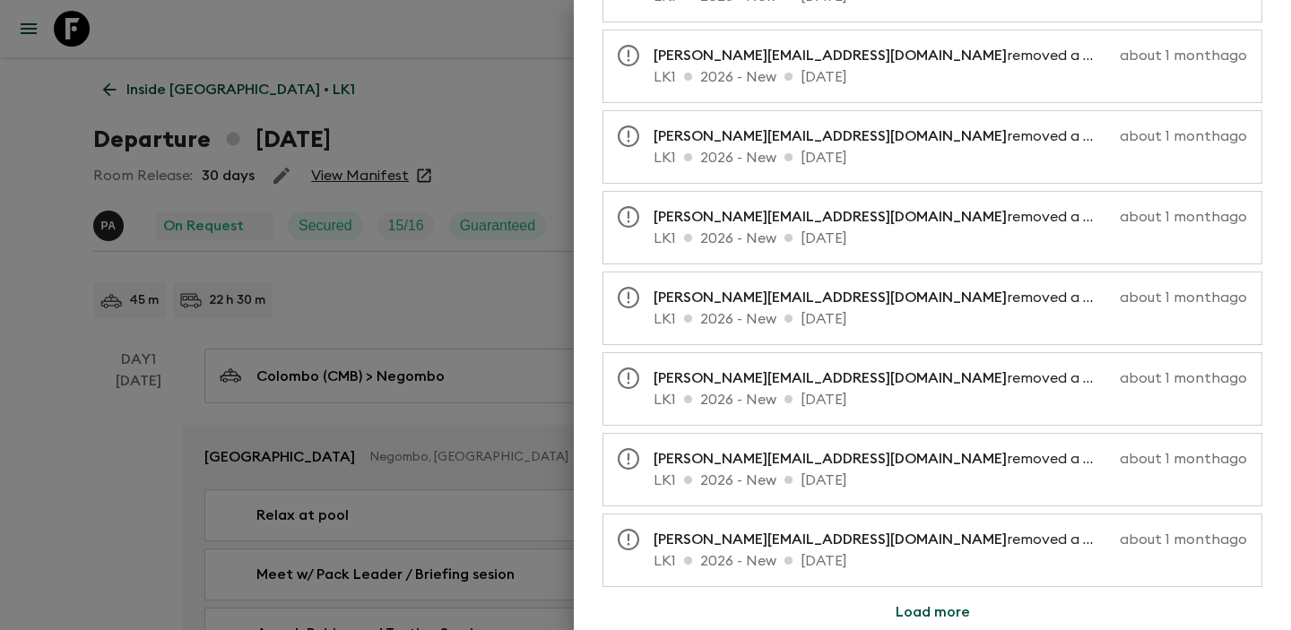
click at [940, 614] on button "Load more" at bounding box center [932, 613] width 117 height 36
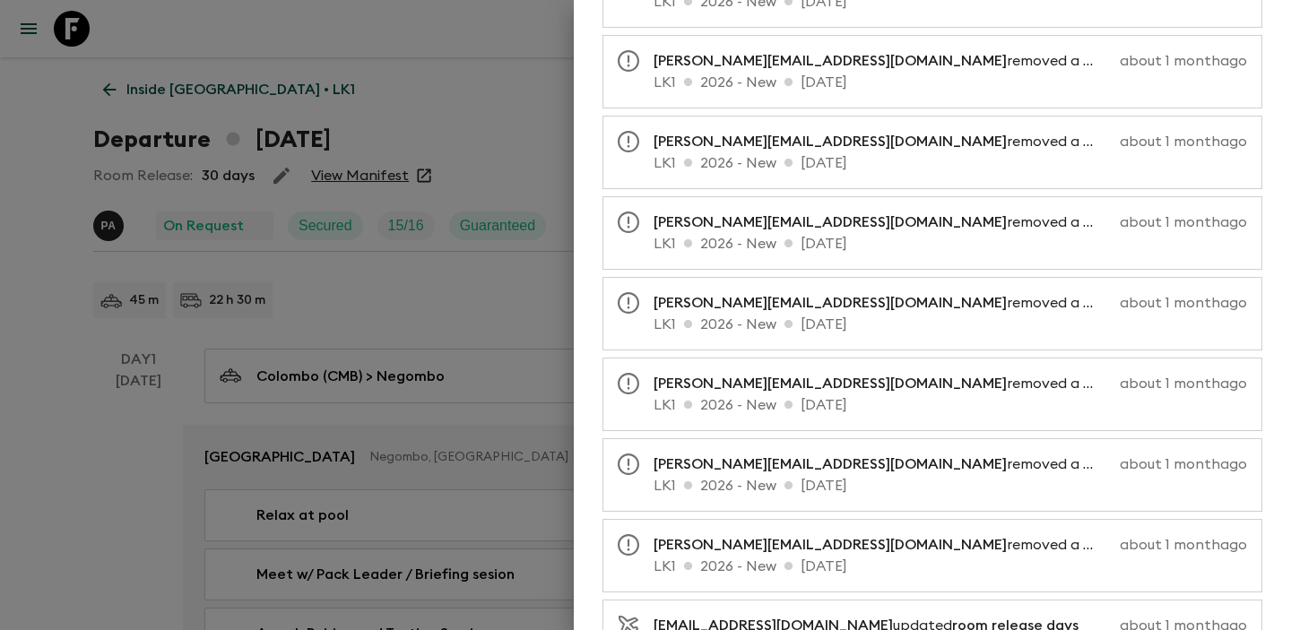
scroll to position [5988, 0]
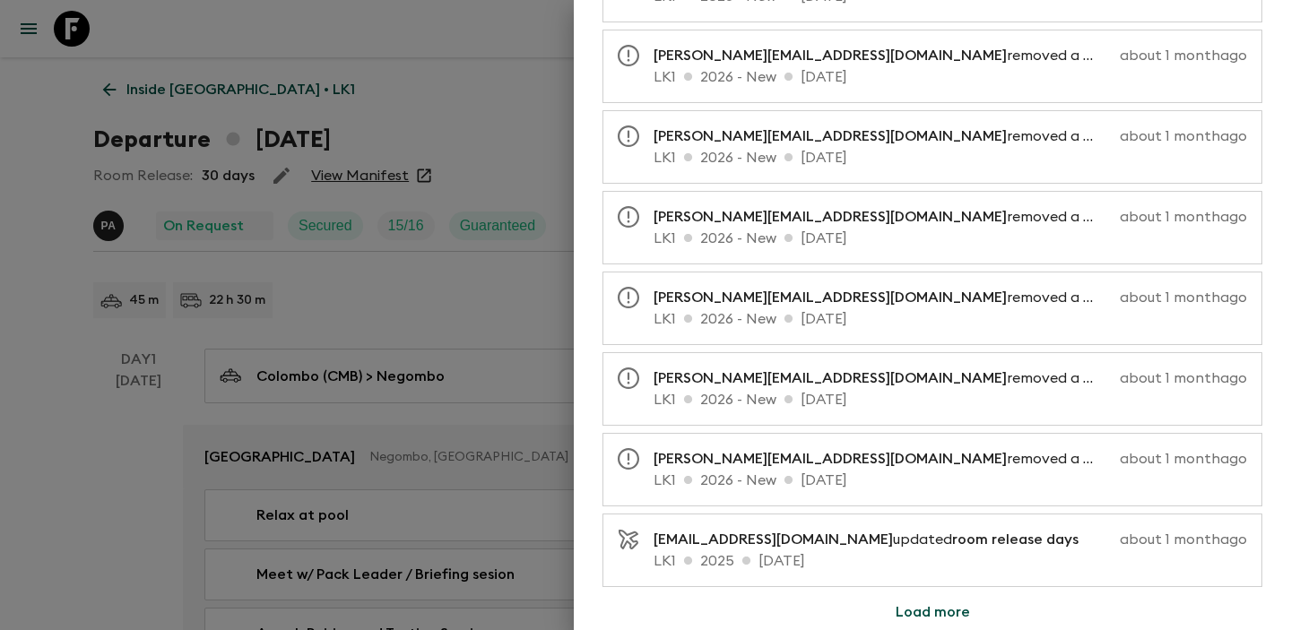
click at [947, 604] on button "Load more" at bounding box center [932, 613] width 117 height 36
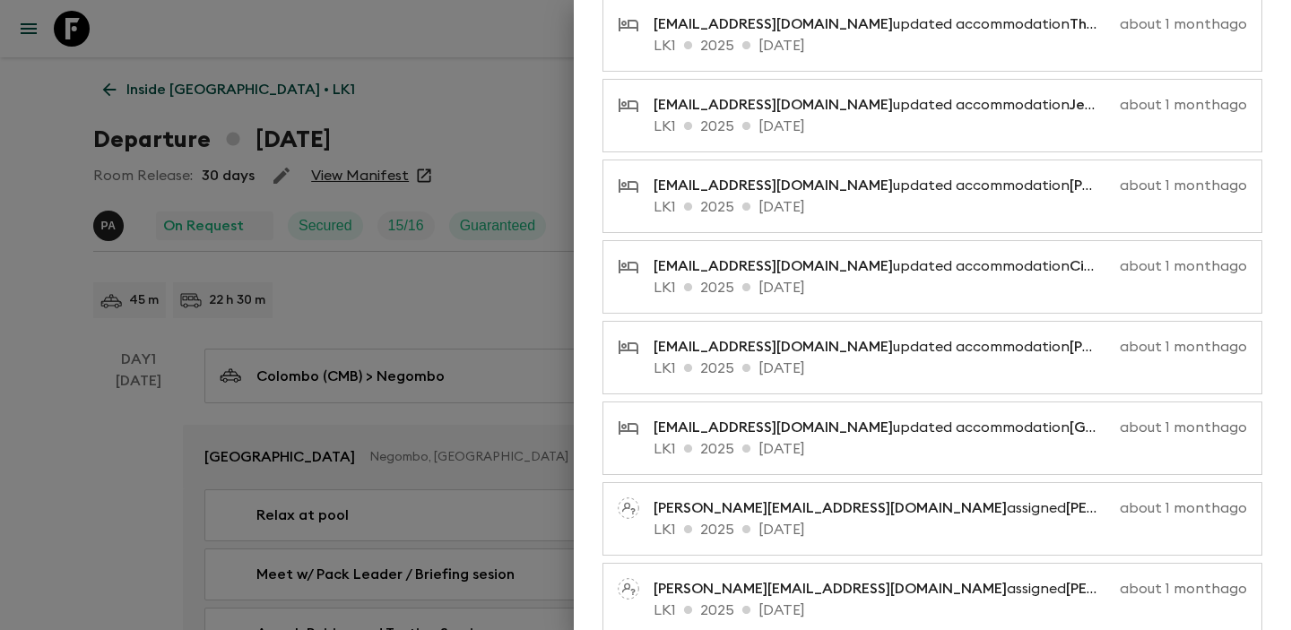
scroll to position [6795, 0]
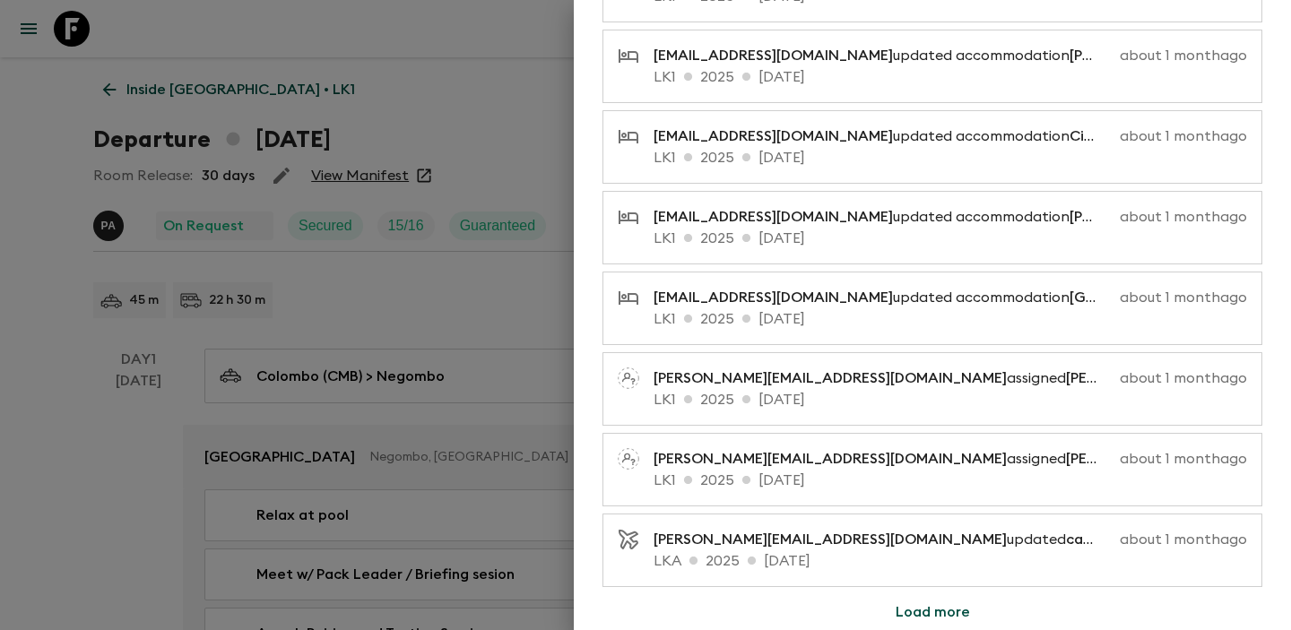
click at [938, 607] on button "Load more" at bounding box center [932, 613] width 117 height 36
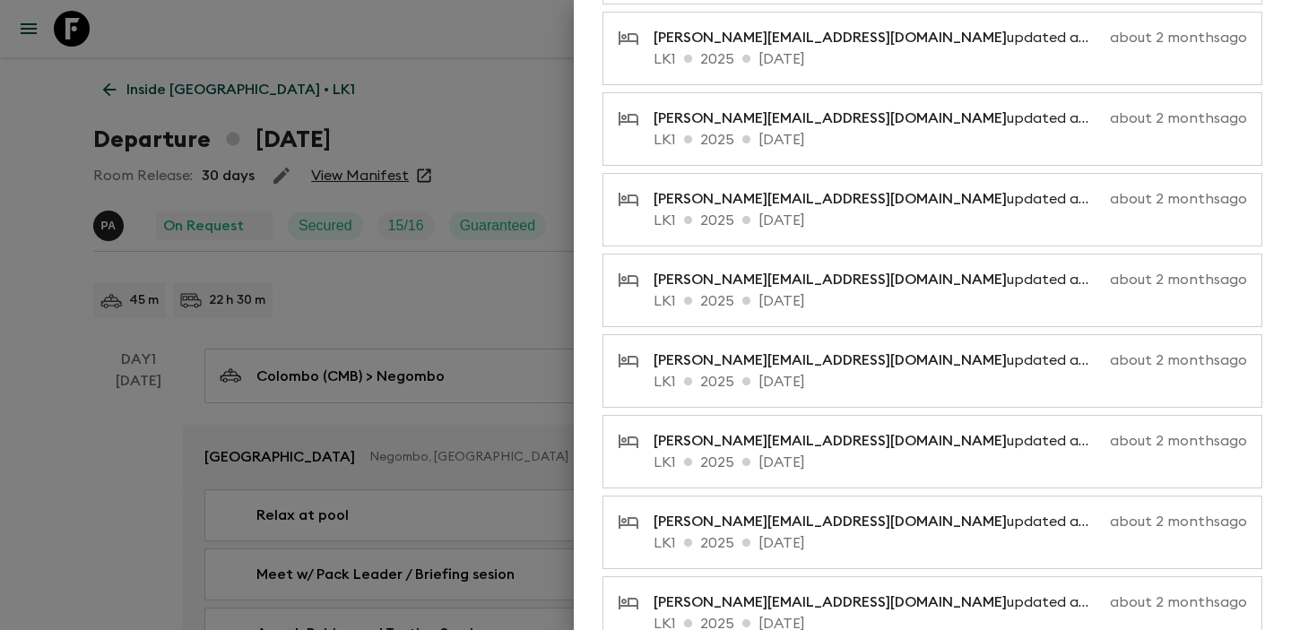
scroll to position [7602, 0]
